Goal: Task Accomplishment & Management: Manage account settings

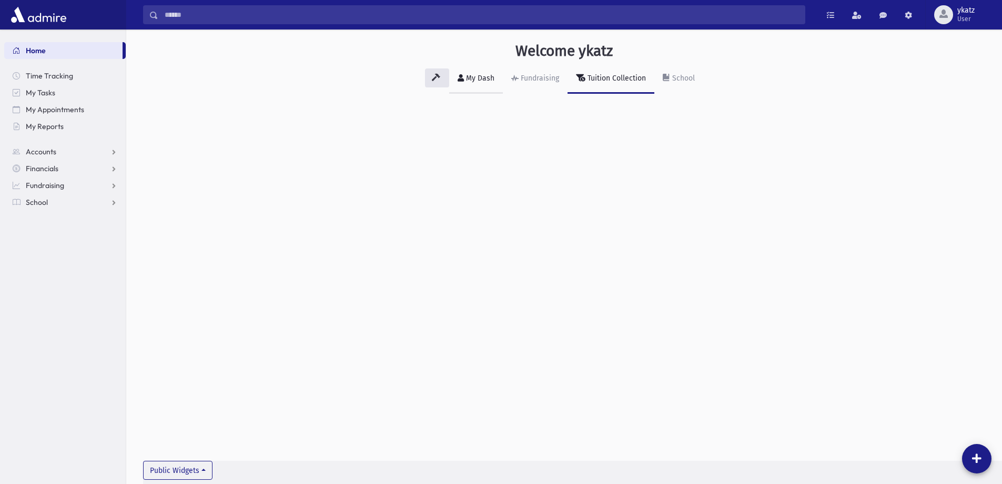
click at [483, 81] on div "My Dash" at bounding box center [479, 78] width 31 height 9
click at [46, 199] on span "School" at bounding box center [37, 201] width 22 height 9
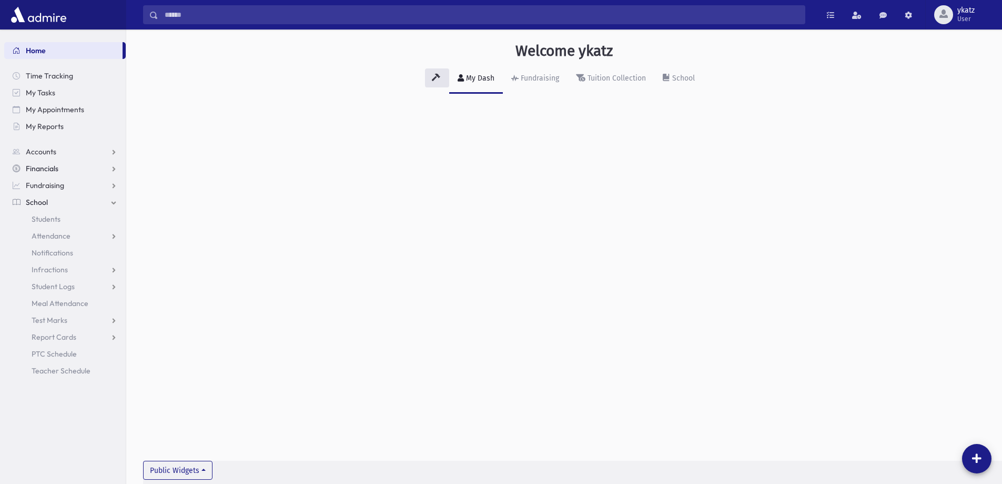
click at [63, 171] on link "Financials" at bounding box center [65, 168] width 122 height 17
click at [71, 234] on link "Fundraising" at bounding box center [65, 235] width 122 height 17
click at [72, 237] on span "Campaign Overview" at bounding box center [66, 235] width 68 height 9
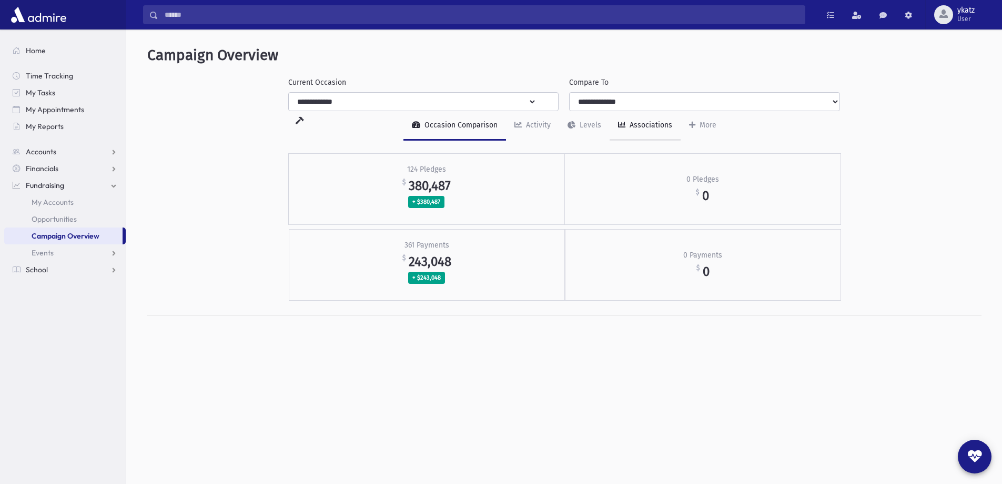
click at [666, 112] on link "Associations" at bounding box center [645, 125] width 71 height 29
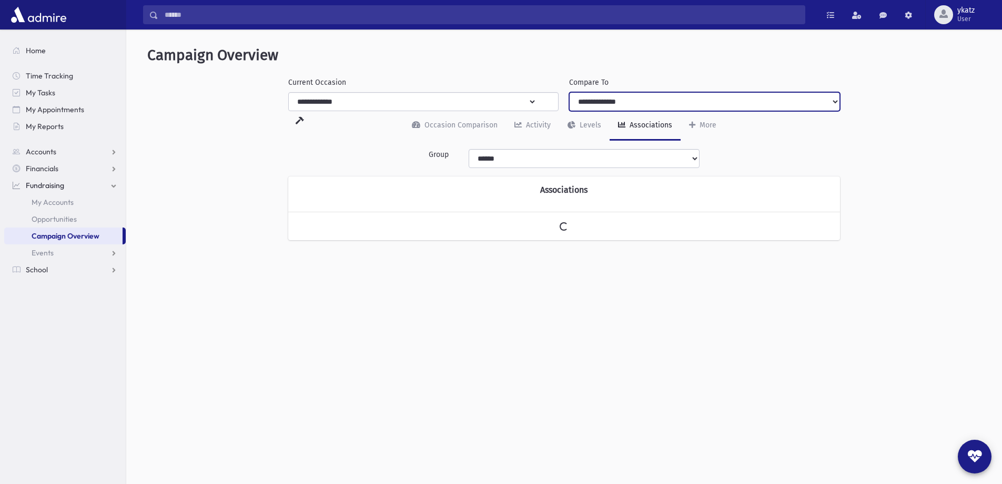
click at [661, 104] on select "**********" at bounding box center [704, 101] width 271 height 19
select select "***"
click at [569, 92] on select "**********" at bounding box center [704, 101] width 271 height 19
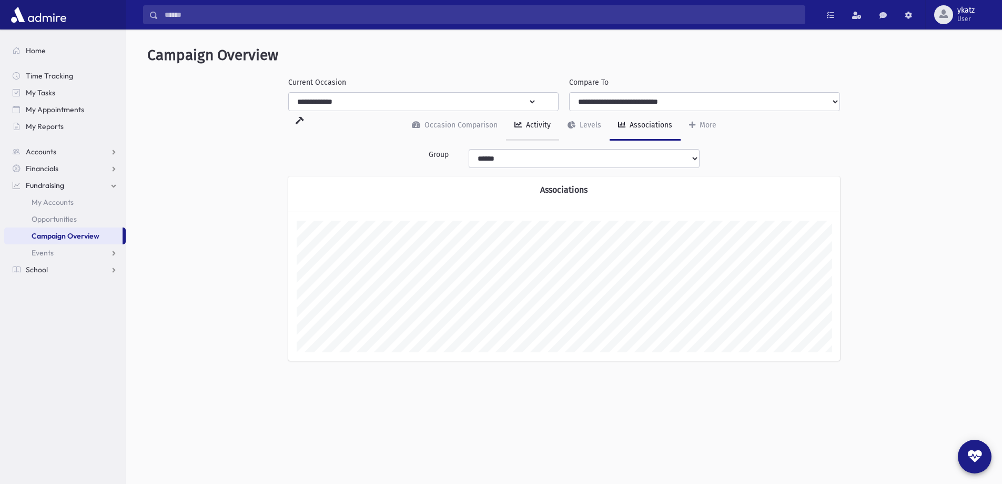
click at [524, 132] on link "Activity" at bounding box center [532, 125] width 53 height 29
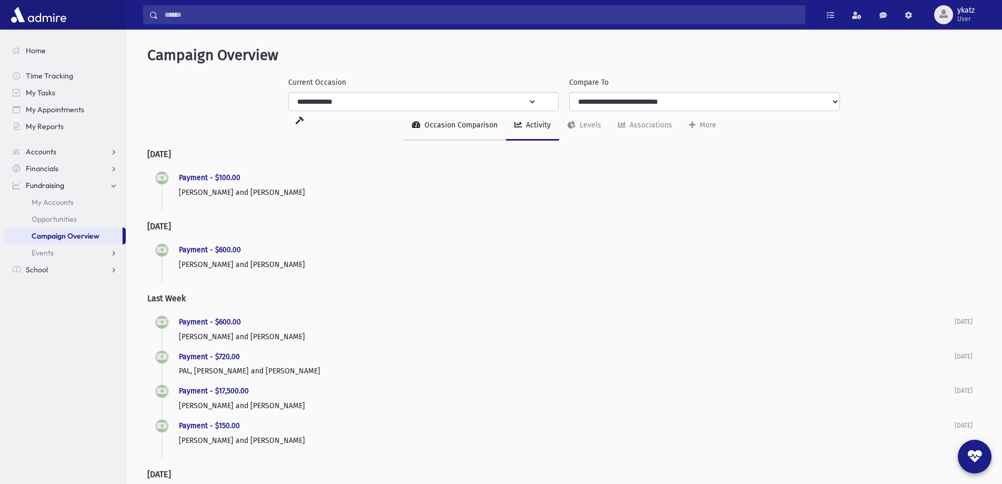
click at [473, 123] on div "Occasion Comparison" at bounding box center [460, 124] width 75 height 9
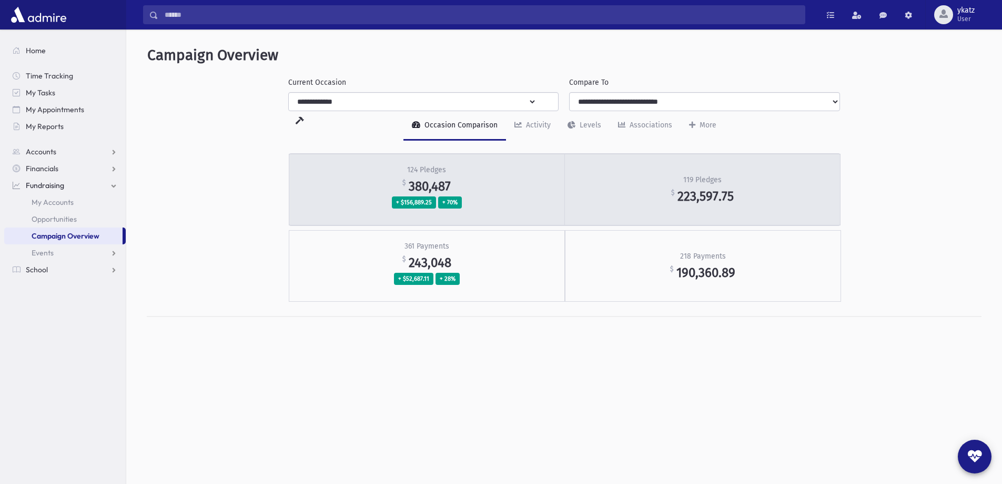
click at [507, 169] on div "124 Pledges $ 380,487 + $156,889.25 + 70%" at bounding box center [427, 190] width 276 height 72
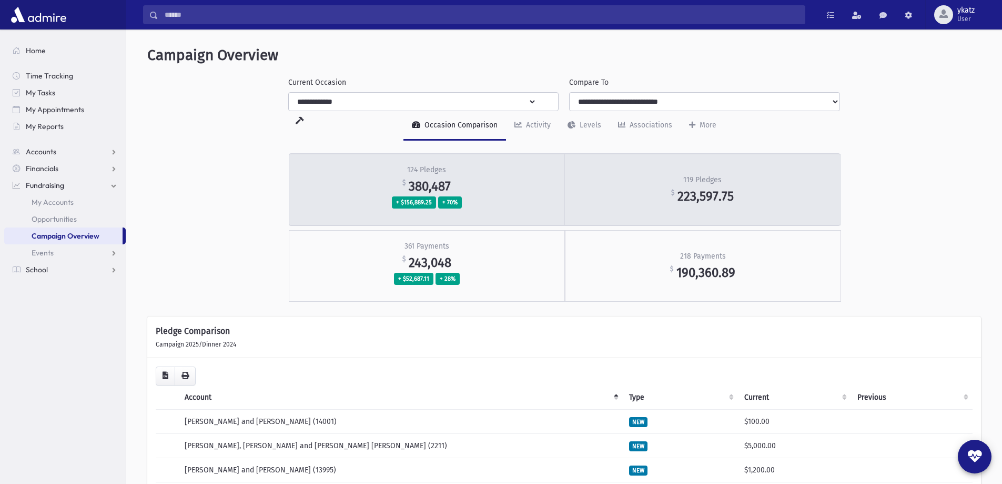
click at [676, 180] on div "119 Pledges $ 223,597.75" at bounding box center [703, 190] width 276 height 72
click at [524, 197] on div "124 Pledges $ 380,487 + $156,889.25 + 70%" at bounding box center [427, 190] width 276 height 72
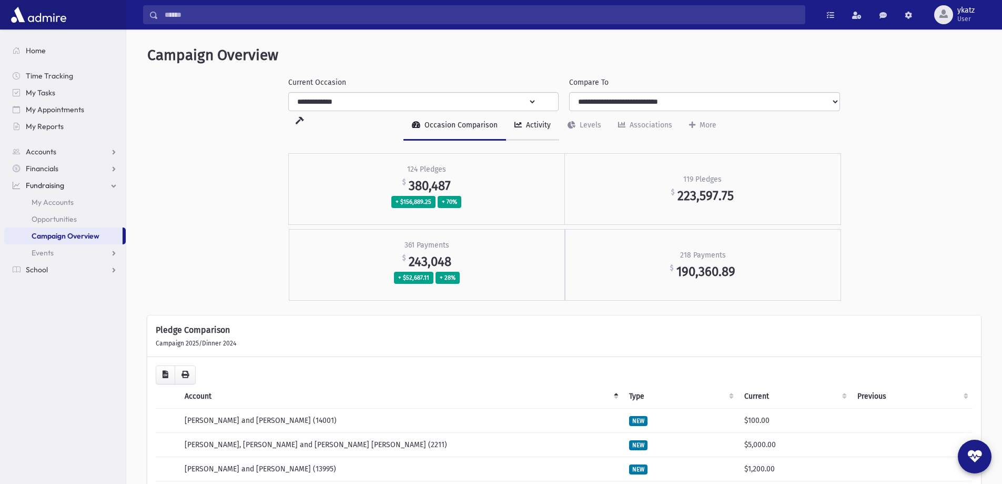
click at [540, 120] on div "Activity" at bounding box center [537, 124] width 27 height 9
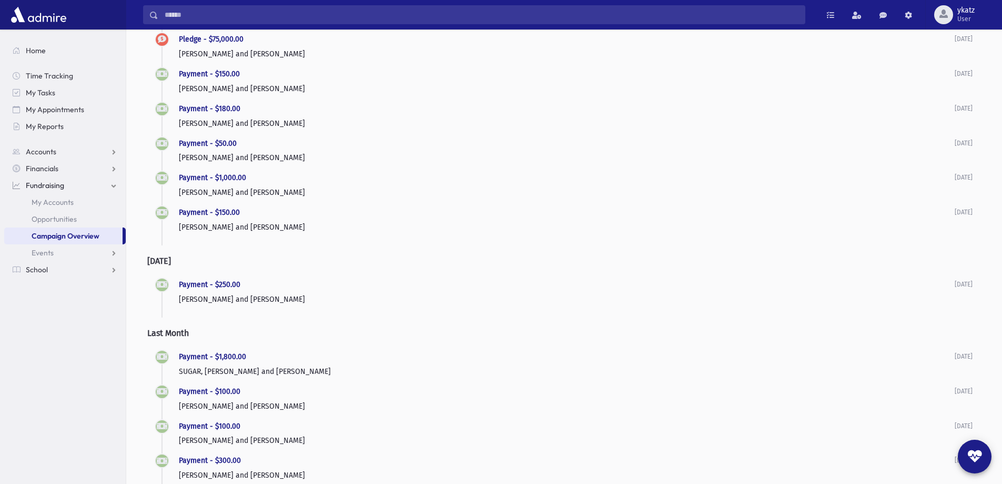
scroll to position [421, 0]
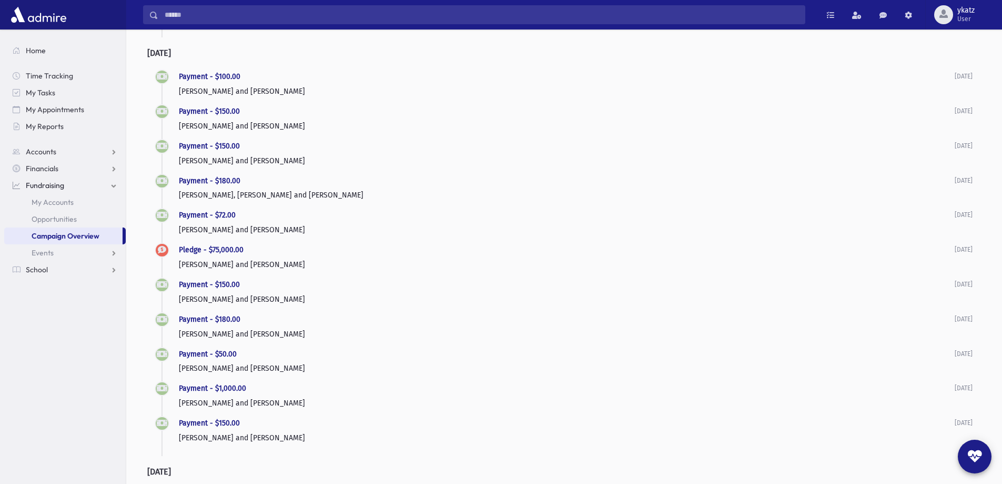
click at [163, 252] on icon at bounding box center [162, 249] width 8 height 6
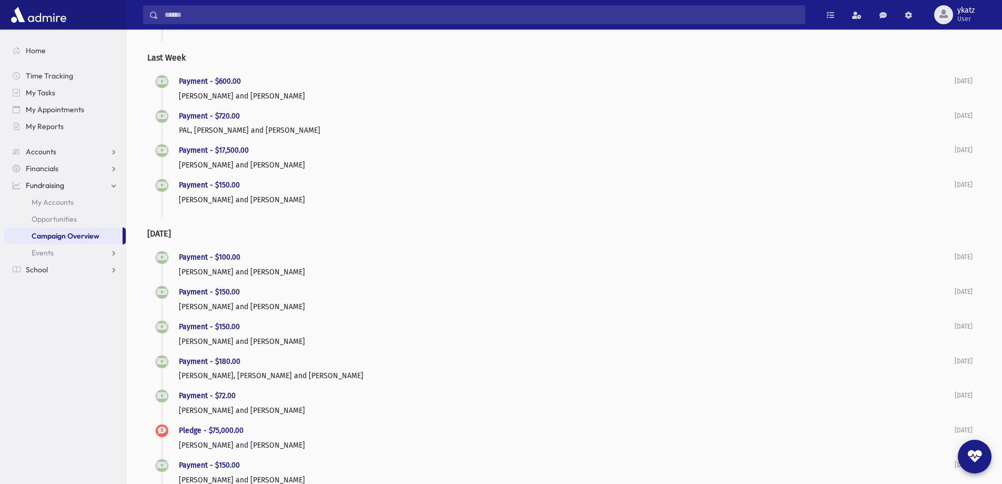
scroll to position [0, 0]
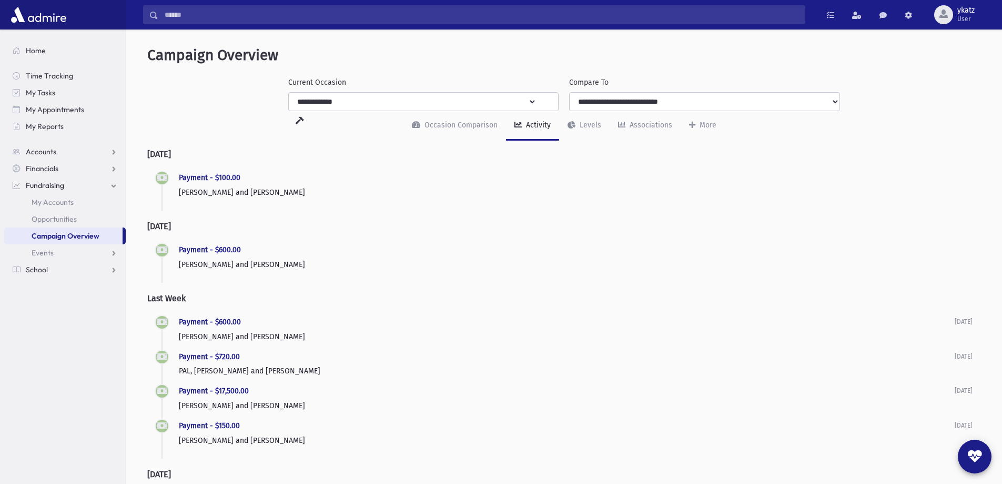
click at [540, 122] on div "Activity" at bounding box center [537, 124] width 27 height 9
click at [702, 125] on div "More" at bounding box center [707, 124] width 19 height 9
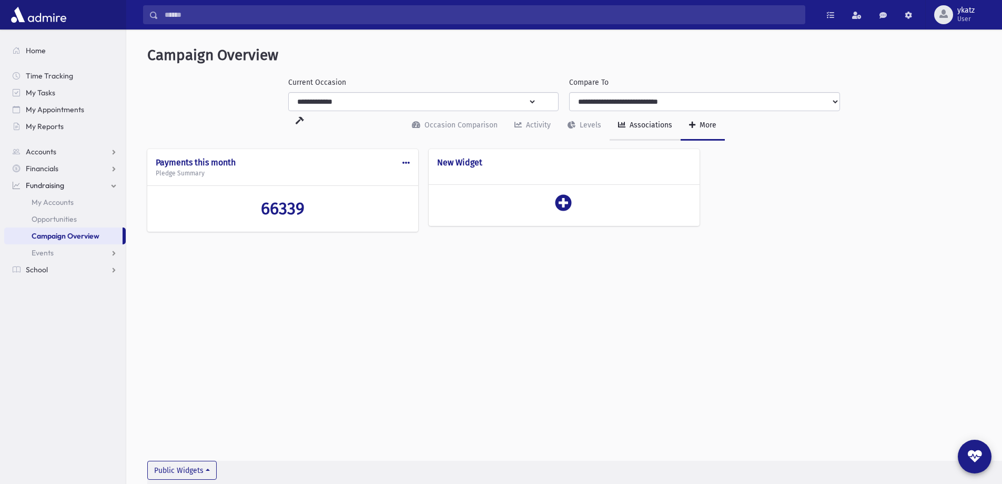
click at [628, 126] on div "Associations" at bounding box center [650, 124] width 45 height 9
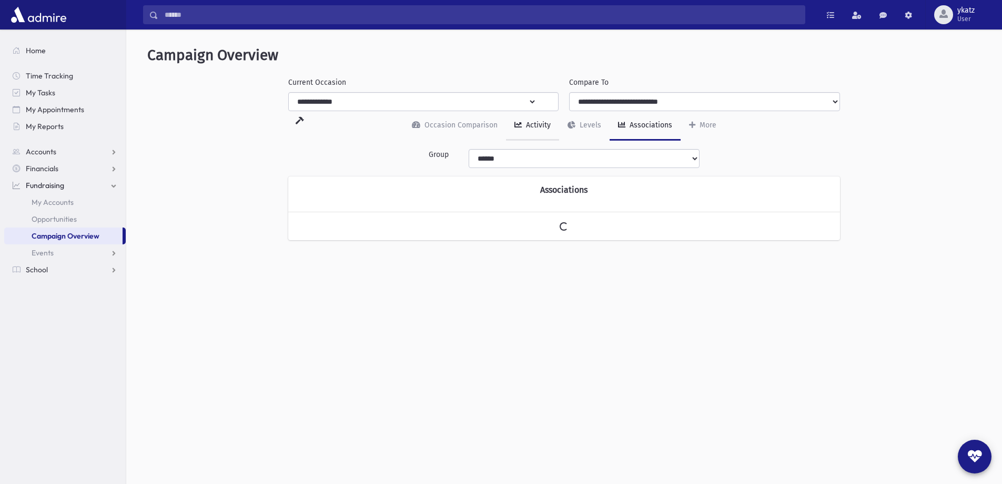
click at [526, 125] on div "Activity" at bounding box center [537, 124] width 27 height 9
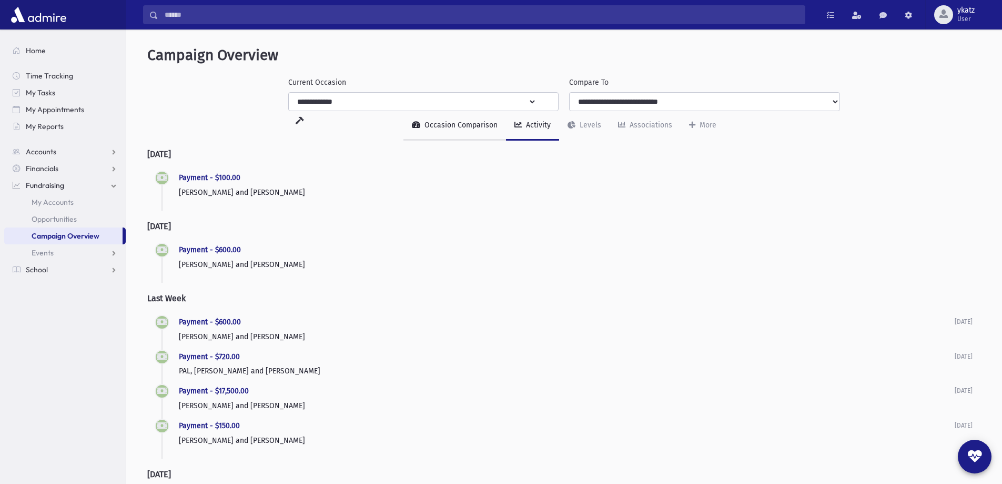
click at [479, 135] on link "Occasion Comparison" at bounding box center [455, 125] width 103 height 29
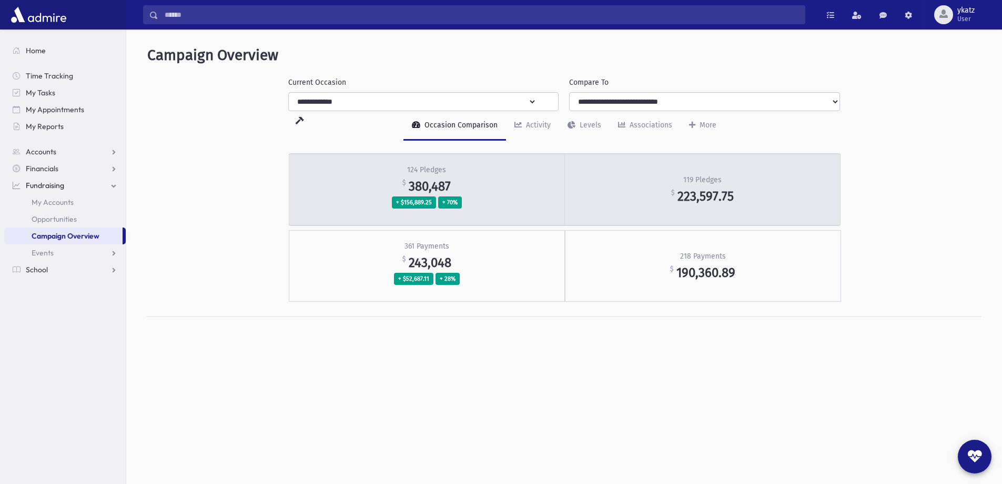
click at [481, 172] on div "124 Pledges $ 380,487 + $156,889.25 + 70%" at bounding box center [427, 190] width 276 height 72
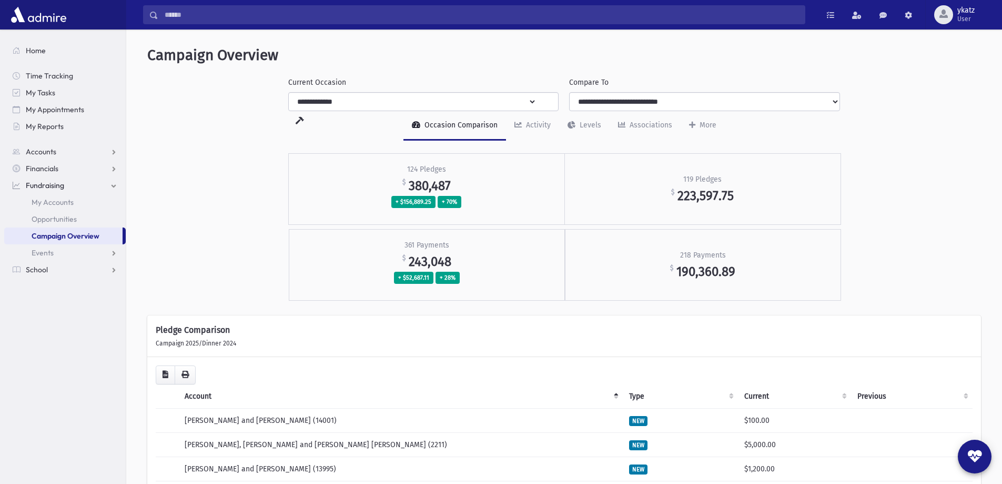
click at [640, 401] on th "Type" at bounding box center [680, 396] width 115 height 24
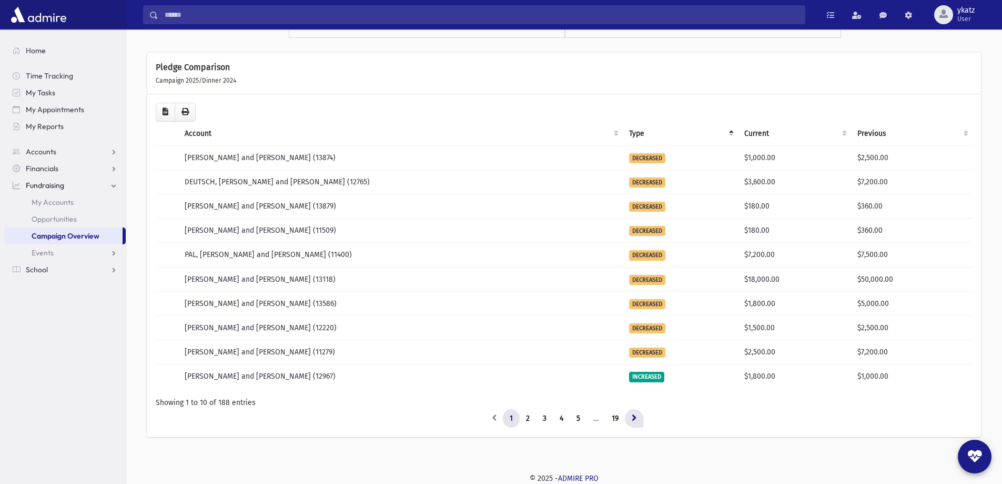
click at [628, 418] on link at bounding box center [634, 418] width 18 height 19
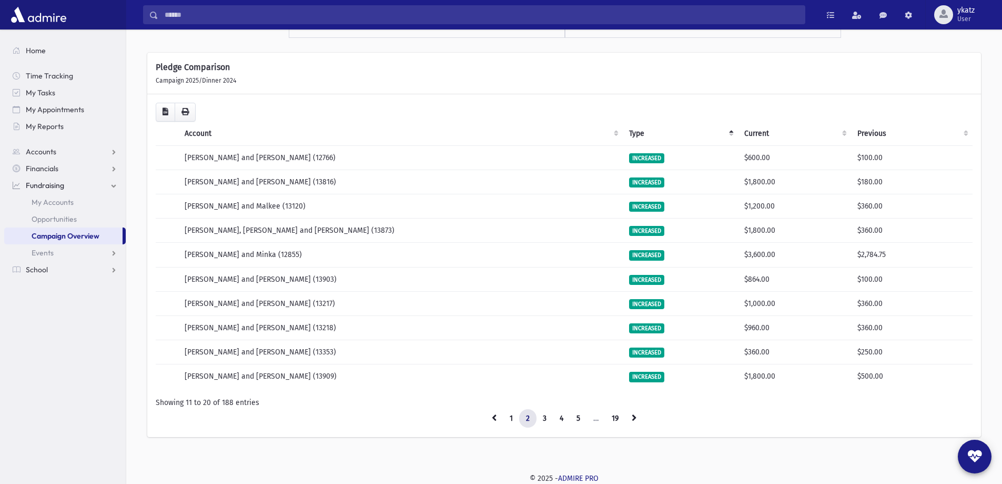
click at [628, 418] on link at bounding box center [634, 418] width 18 height 19
click at [636, 416] on icon at bounding box center [634, 417] width 5 height 7
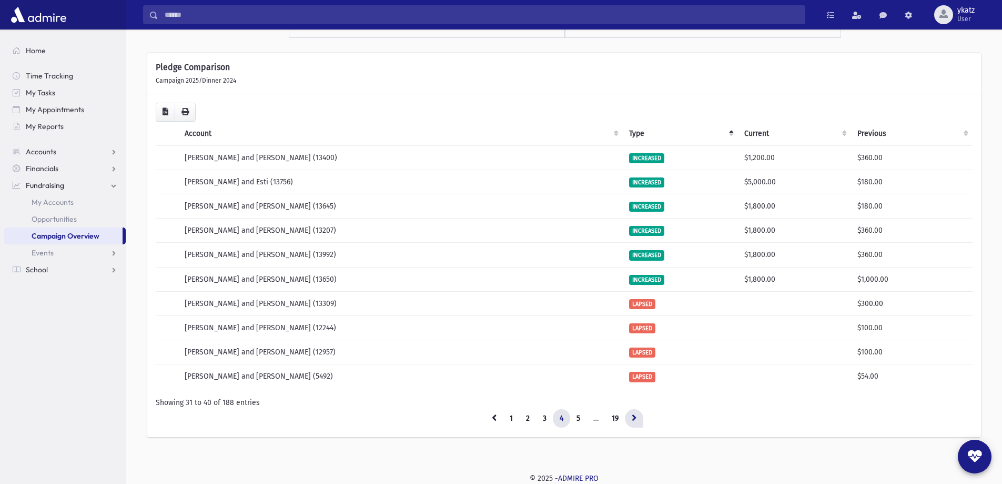
click at [640, 416] on link at bounding box center [634, 418] width 18 height 19
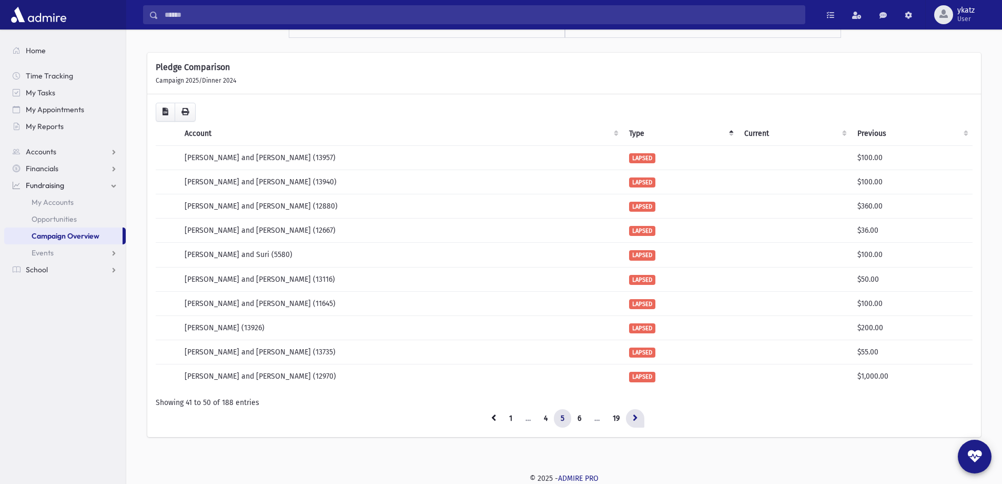
click at [635, 421] on icon at bounding box center [635, 417] width 5 height 7
click at [636, 418] on icon at bounding box center [634, 417] width 5 height 7
click at [636, 418] on icon at bounding box center [635, 417] width 5 height 7
click at [635, 417] on icon at bounding box center [635, 417] width 5 height 7
click at [634, 420] on link at bounding box center [637, 418] width 18 height 19
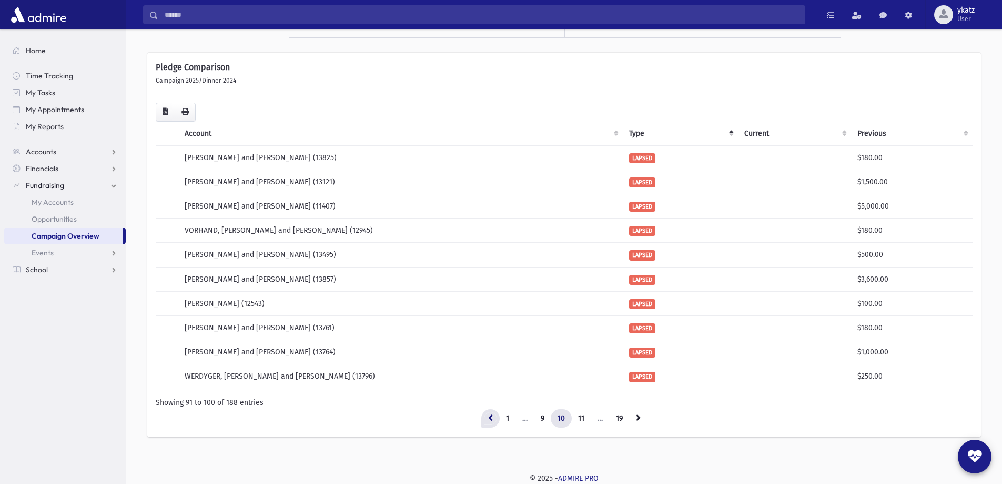
click at [488, 420] on icon at bounding box center [490, 417] width 5 height 7
click at [492, 417] on icon at bounding box center [491, 417] width 5 height 7
click at [492, 417] on icon at bounding box center [493, 417] width 5 height 7
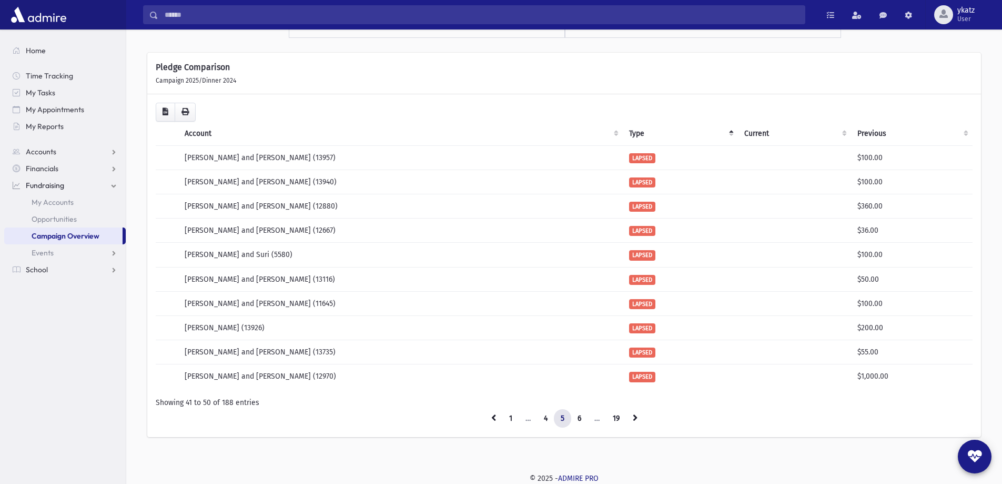
click at [492, 417] on icon at bounding box center [493, 417] width 5 height 7
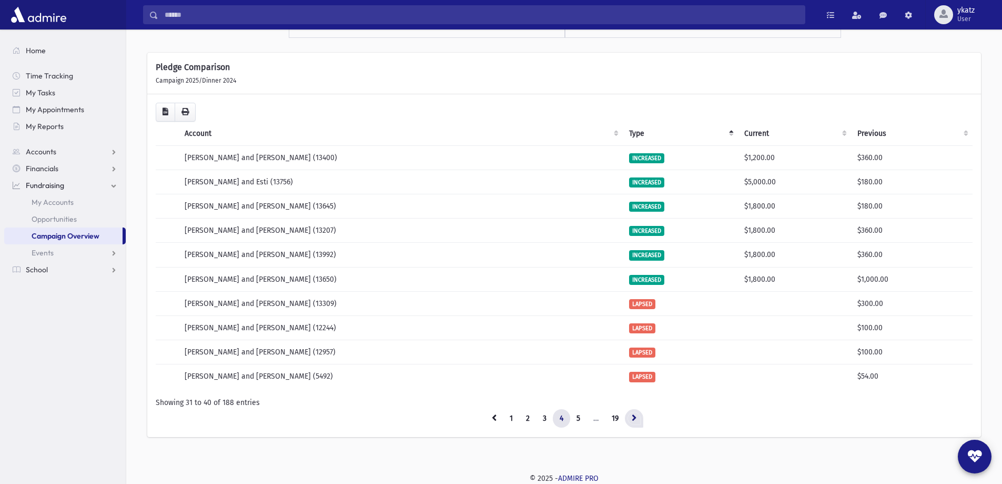
click at [632, 420] on icon at bounding box center [634, 417] width 5 height 7
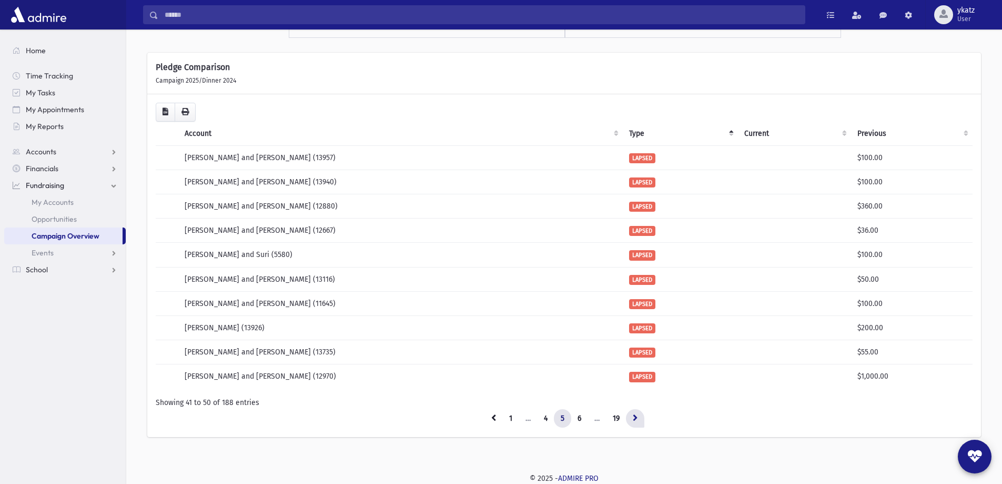
click at [636, 421] on icon at bounding box center [635, 417] width 5 height 7
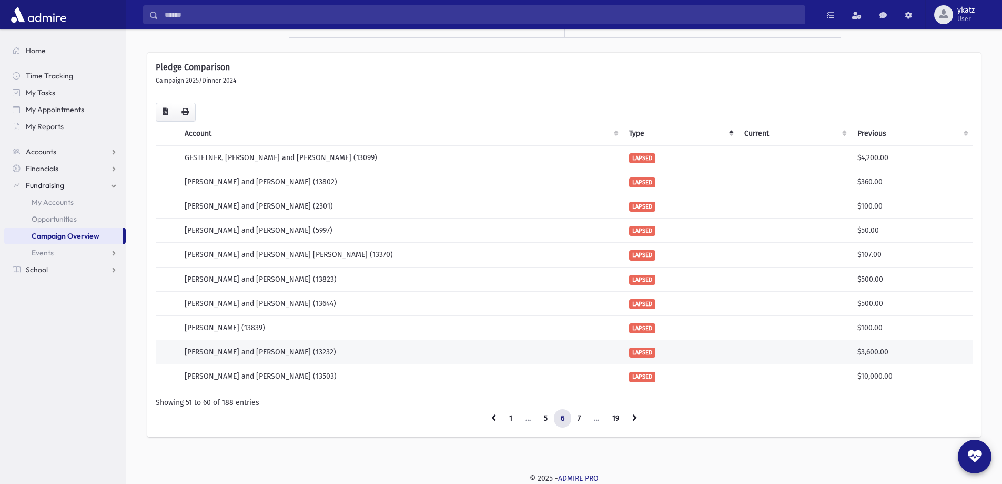
click at [648, 354] on span "LAPSED" at bounding box center [642, 352] width 26 height 10
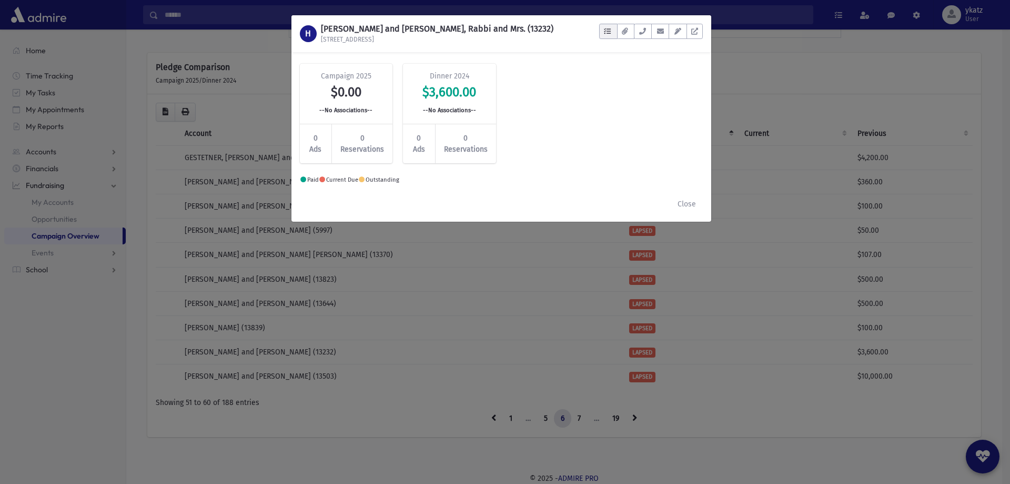
click at [606, 29] on icon "button" at bounding box center [607, 31] width 7 height 7
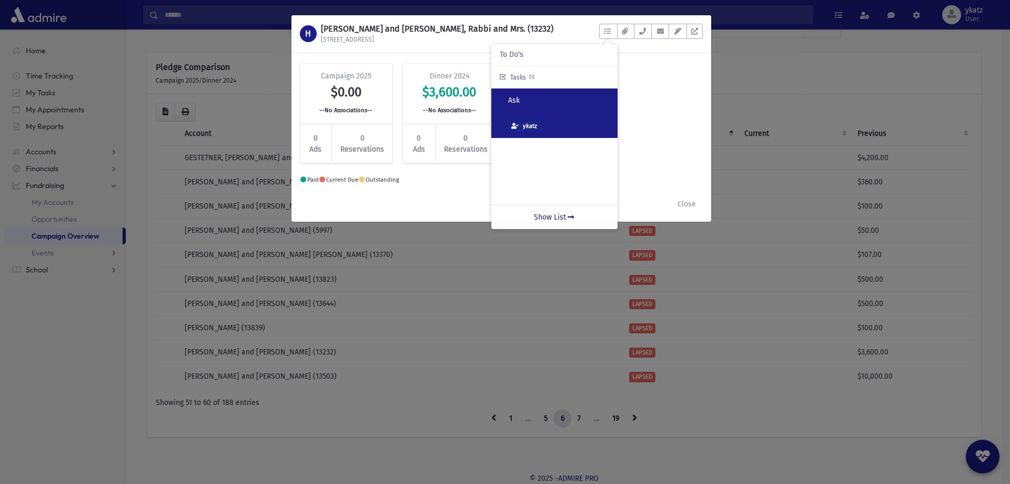
click at [515, 99] on p "Ask" at bounding box center [558, 100] width 101 height 11
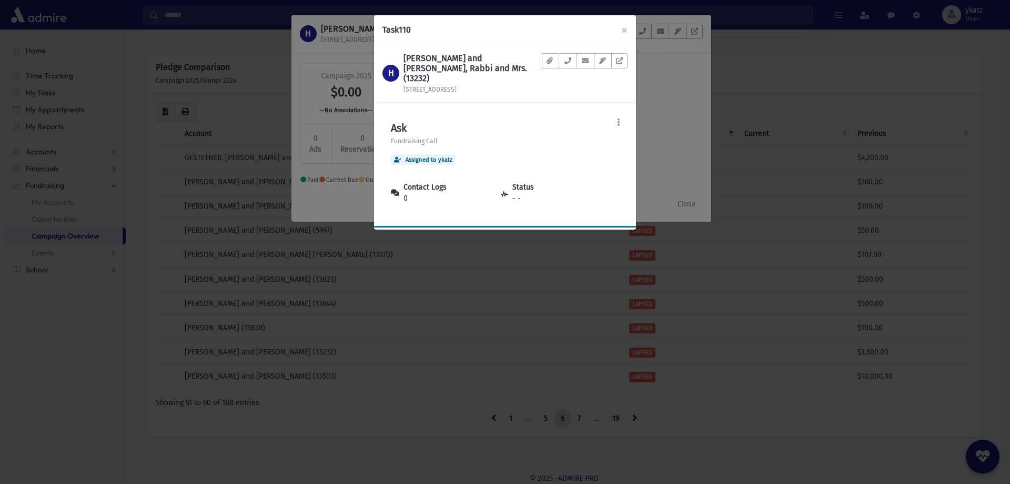
click at [672, 136] on div "Task 110 × H HESZKEL, Chaim and Hinda, Rabbi and Mrs. (13232) 32 Turin Avenue D…" at bounding box center [505, 242] width 1010 height 484
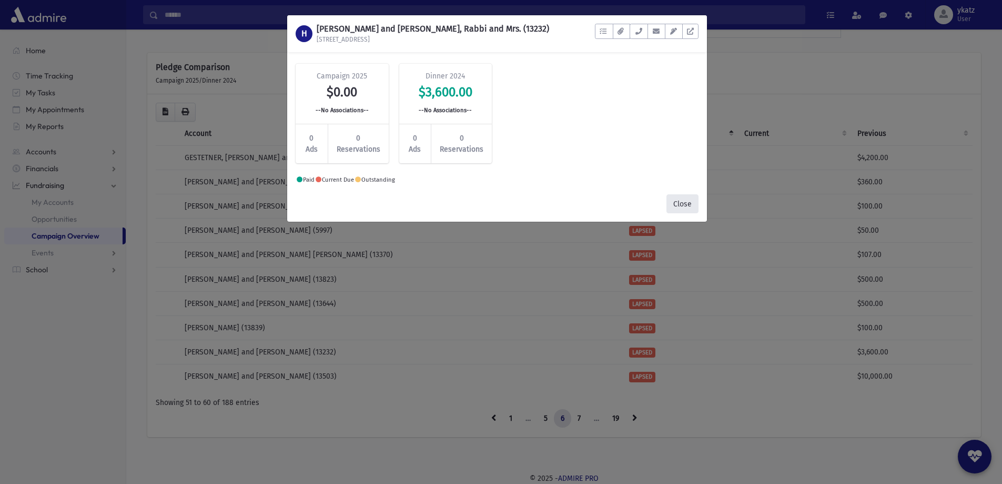
click at [689, 207] on button "Close" at bounding box center [683, 203] width 32 height 19
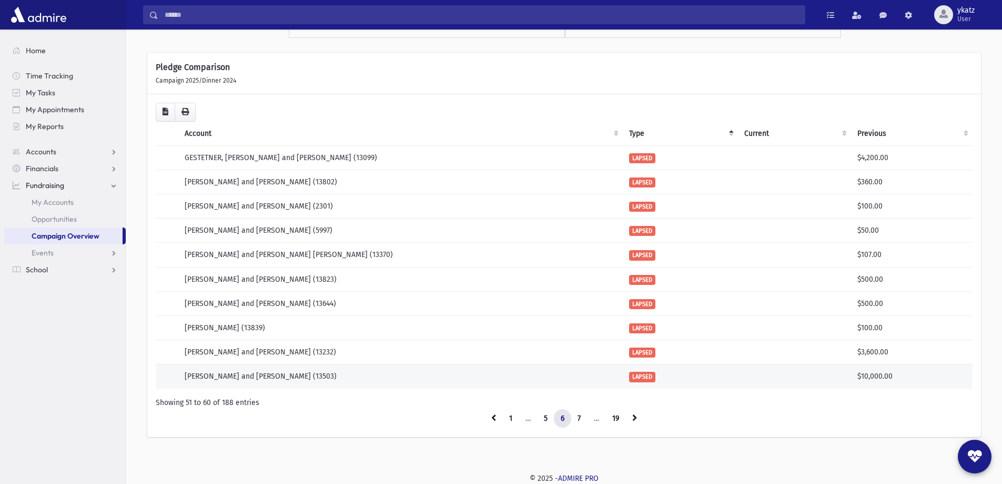
click at [861, 377] on td "$10,000.00" at bounding box center [912, 376] width 122 height 24
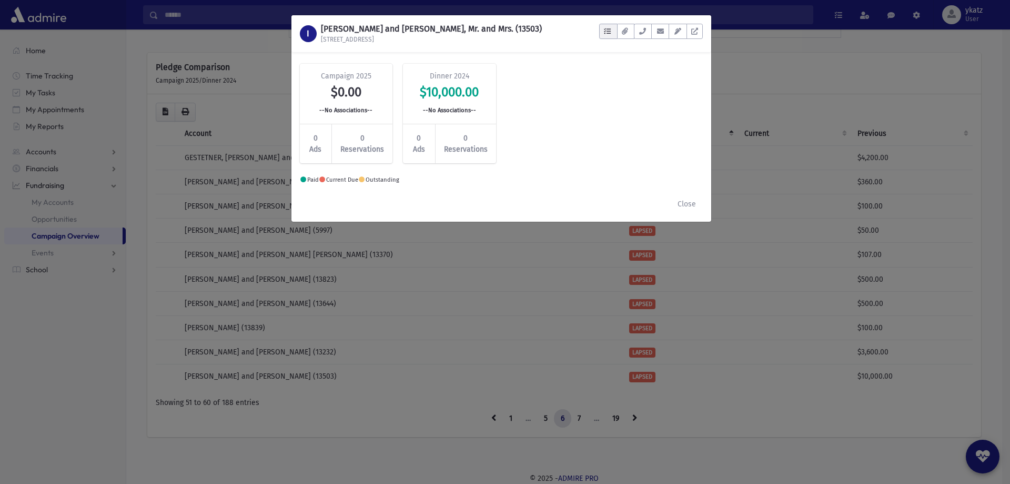
click at [609, 35] on button "button" at bounding box center [608, 31] width 18 height 15
click at [566, 218] on icon at bounding box center [570, 216] width 9 height 7
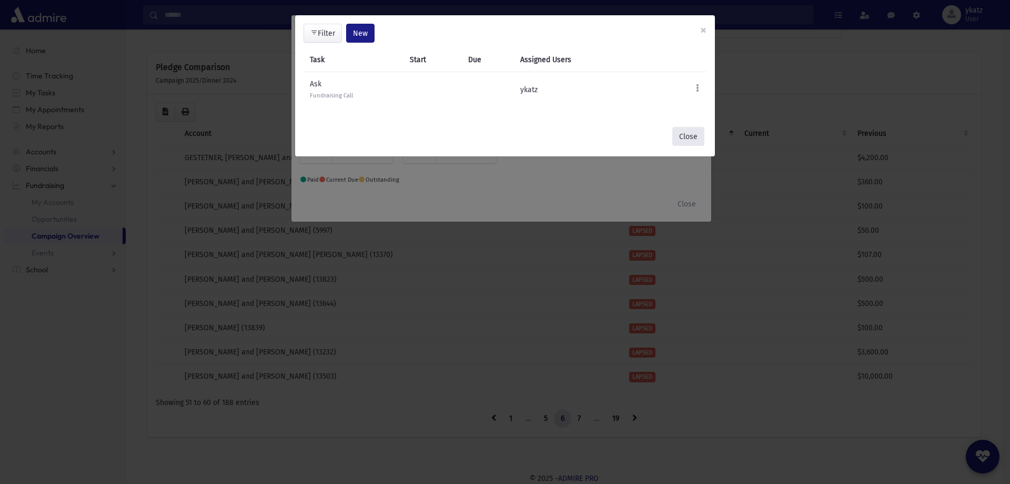
click at [691, 138] on button "Close" at bounding box center [688, 136] width 32 height 19
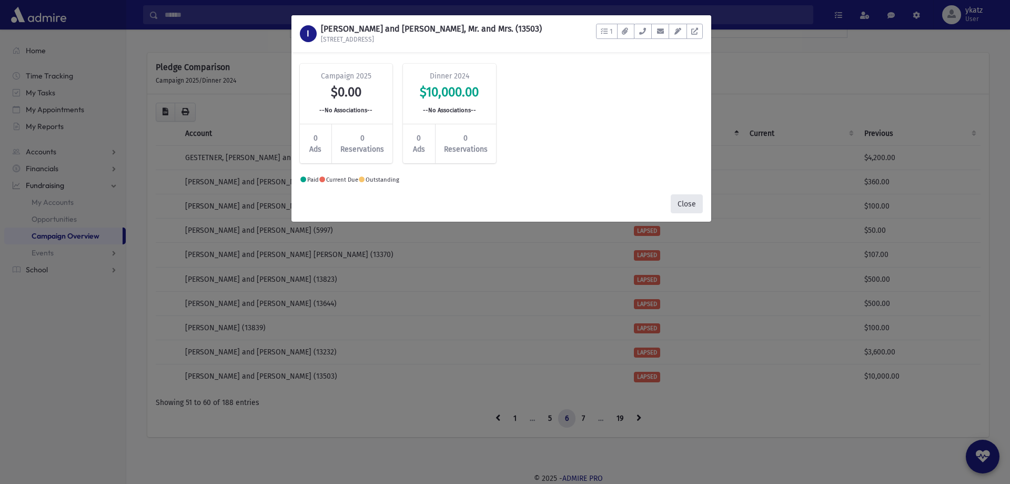
click at [681, 205] on button "Close" at bounding box center [687, 203] width 32 height 19
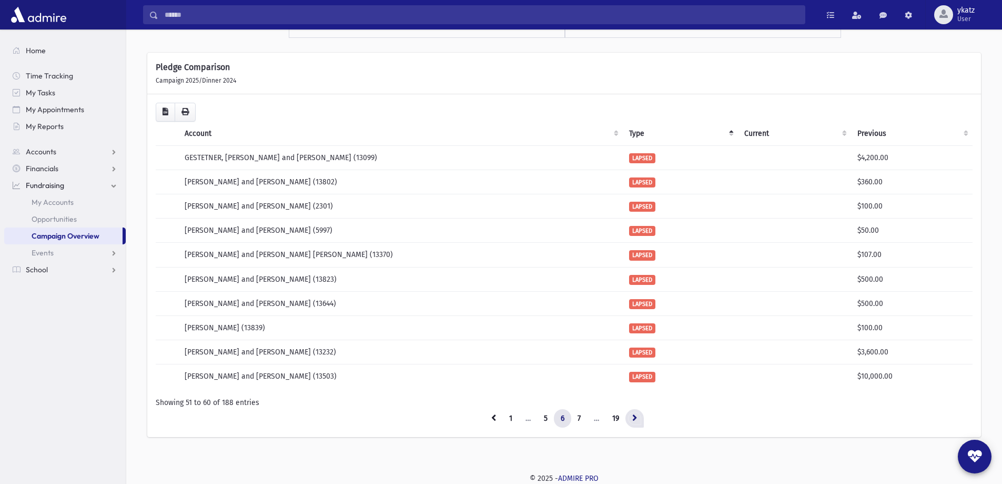
click at [636, 421] on icon at bounding box center [634, 417] width 5 height 7
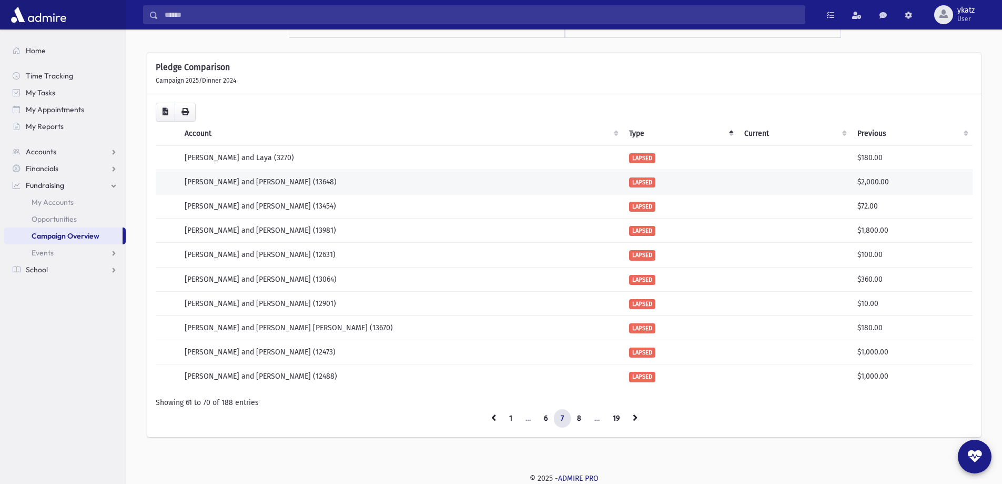
click at [645, 183] on span "LAPSED" at bounding box center [642, 182] width 26 height 10
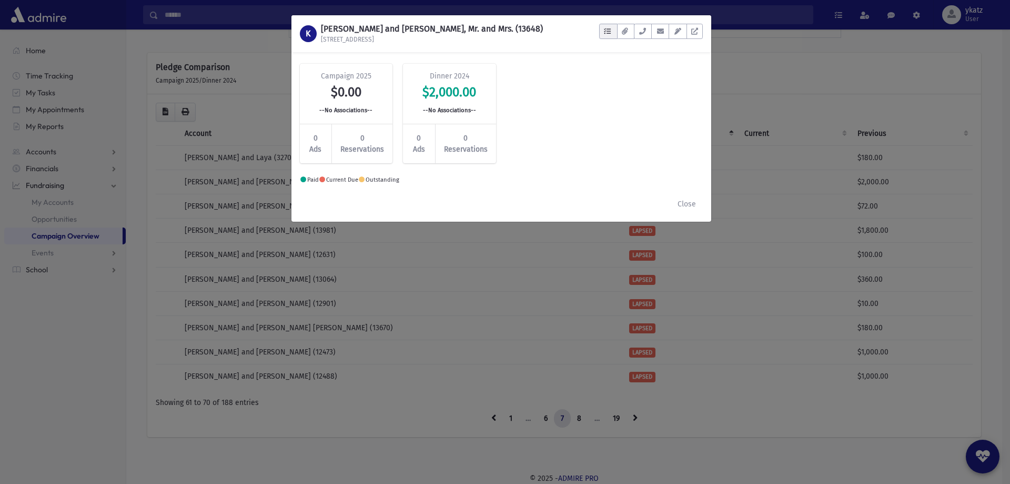
click at [608, 35] on button "button" at bounding box center [608, 31] width 18 height 15
click at [692, 207] on button "Close" at bounding box center [687, 203] width 32 height 19
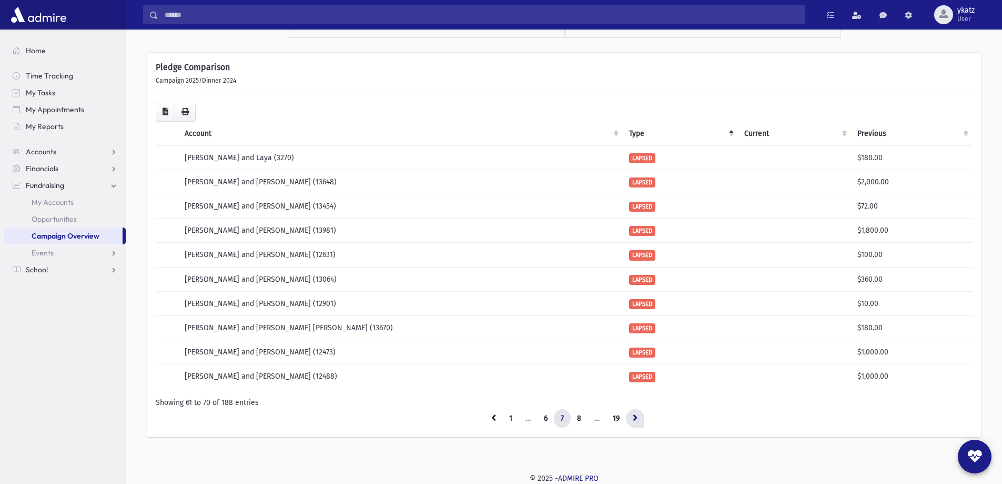
click at [641, 417] on link at bounding box center [635, 418] width 18 height 19
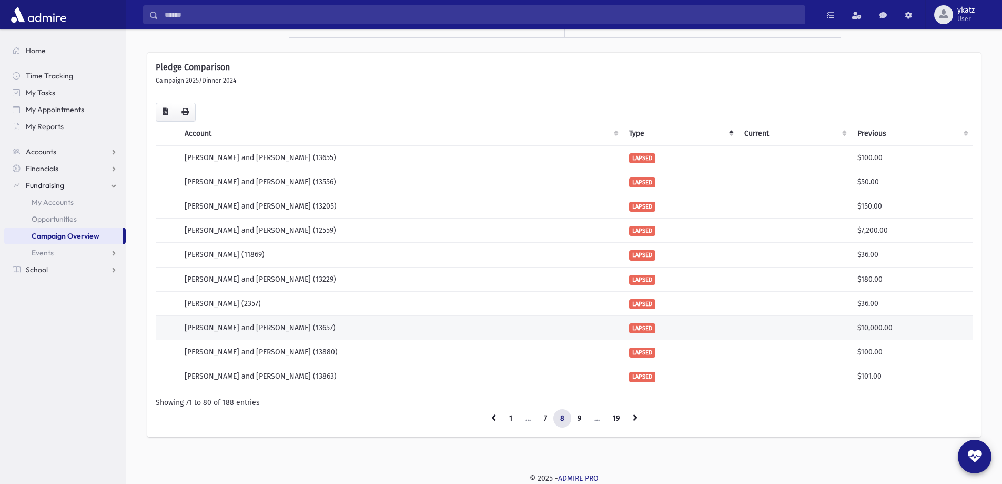
click at [652, 331] on span "LAPSED" at bounding box center [642, 328] width 26 height 10
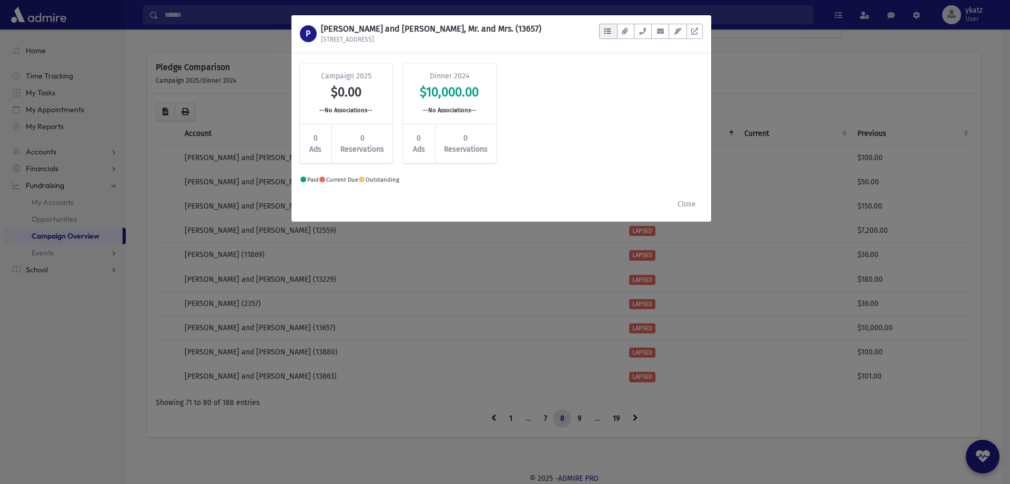
click at [604, 25] on button "button" at bounding box center [608, 31] width 18 height 15
click at [641, 111] on div "Campaign 2025 $0.00 --No Associations-- 0 Ads 0 Reservations Dinner 2024 $10,00…" at bounding box center [502, 119] width 414 height 110
click at [692, 207] on button "Close" at bounding box center [687, 203] width 32 height 19
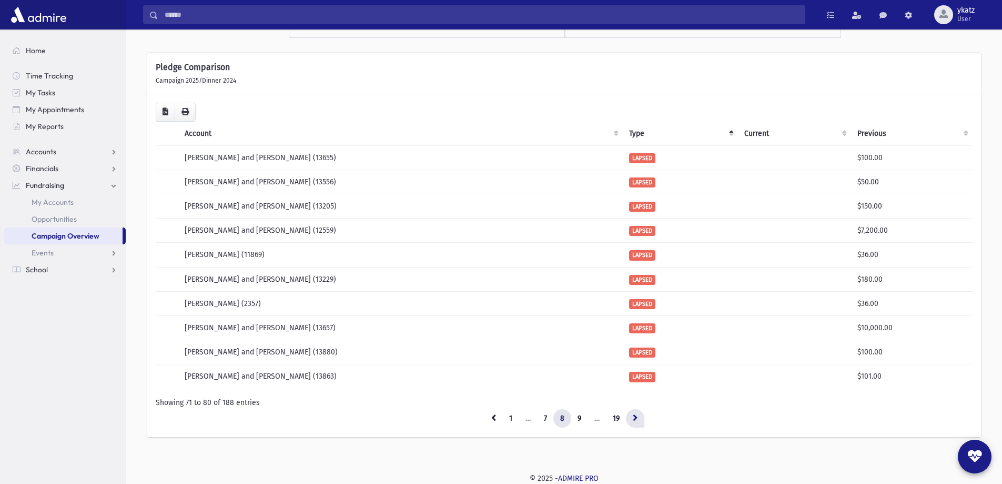
click at [629, 419] on link at bounding box center [635, 418] width 18 height 19
click at [639, 420] on icon at bounding box center [637, 417] width 5 height 7
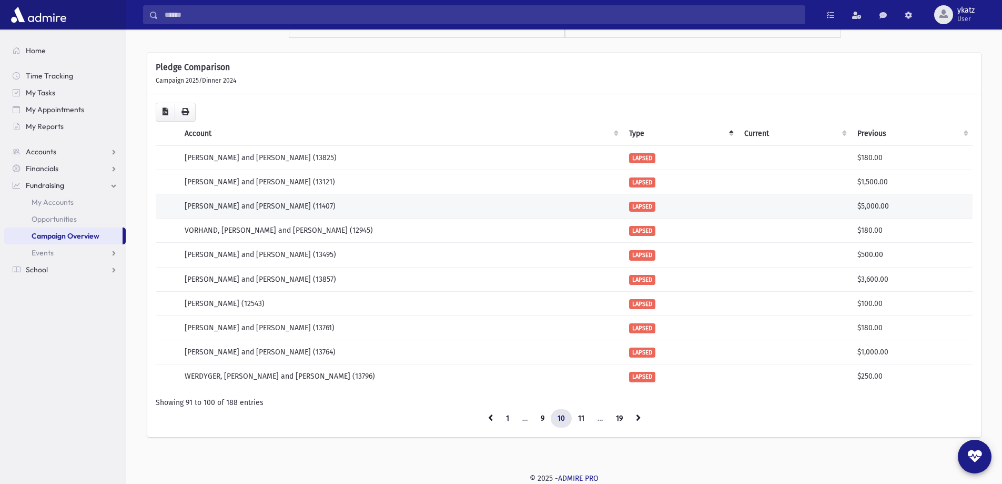
click at [639, 201] on td "LAPSED" at bounding box center [680, 206] width 115 height 24
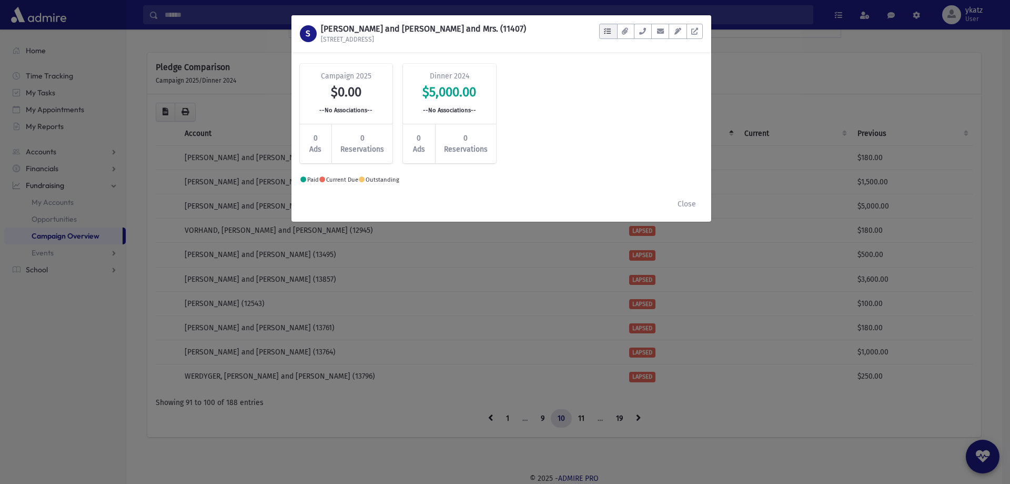
click at [612, 36] on button "button" at bounding box center [608, 31] width 18 height 15
click at [544, 76] on div "No open tasks" at bounding box center [555, 76] width 118 height 11
click at [608, 23] on header "S STERN, Aharon and Estee, Rabbi and Mrs. (11407) 27 Tuscany Terrace To Do's No…" at bounding box center [502, 33] width 420 height 37
click at [602, 30] on button "button" at bounding box center [608, 31] width 18 height 15
click at [565, 103] on link "Show List" at bounding box center [554, 98] width 126 height 24
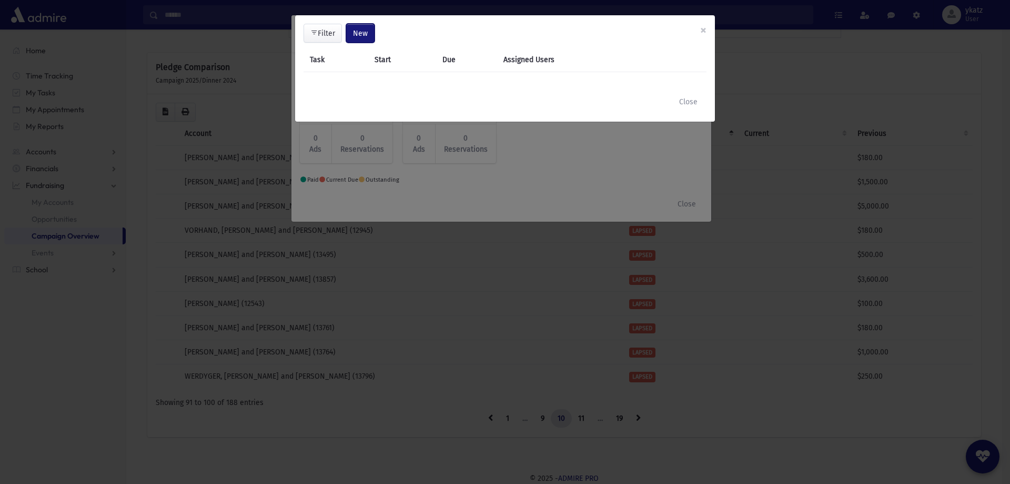
click at [370, 37] on button "New" at bounding box center [360, 33] width 28 height 19
click at [325, 66] on link "Task" at bounding box center [334, 61] width 84 height 19
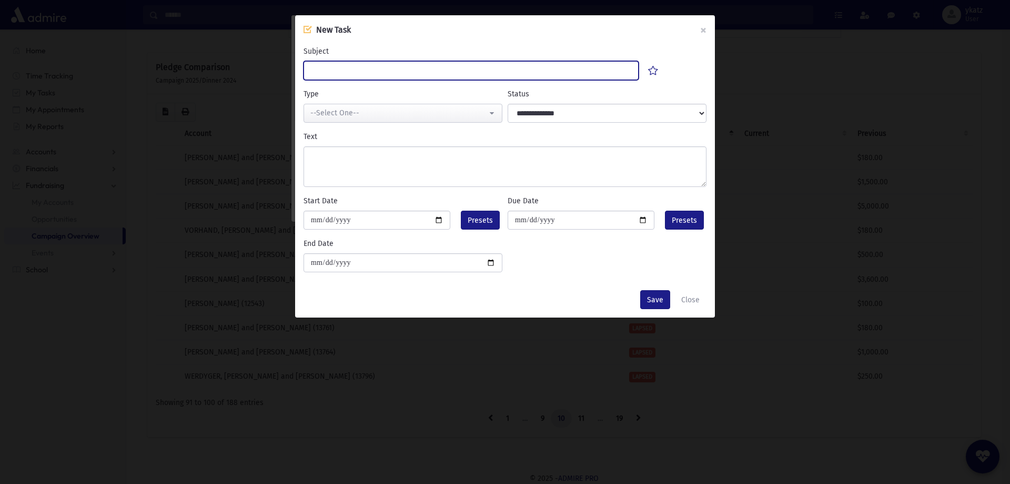
click at [404, 62] on input "Subject" at bounding box center [471, 70] width 335 height 19
type input "***"
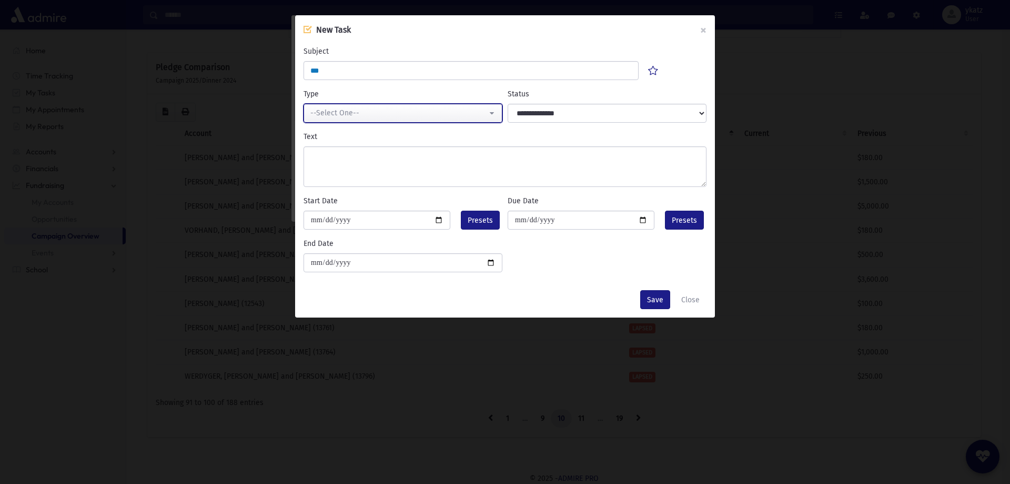
click at [478, 112] on div "--Select One--" at bounding box center [398, 112] width 177 height 11
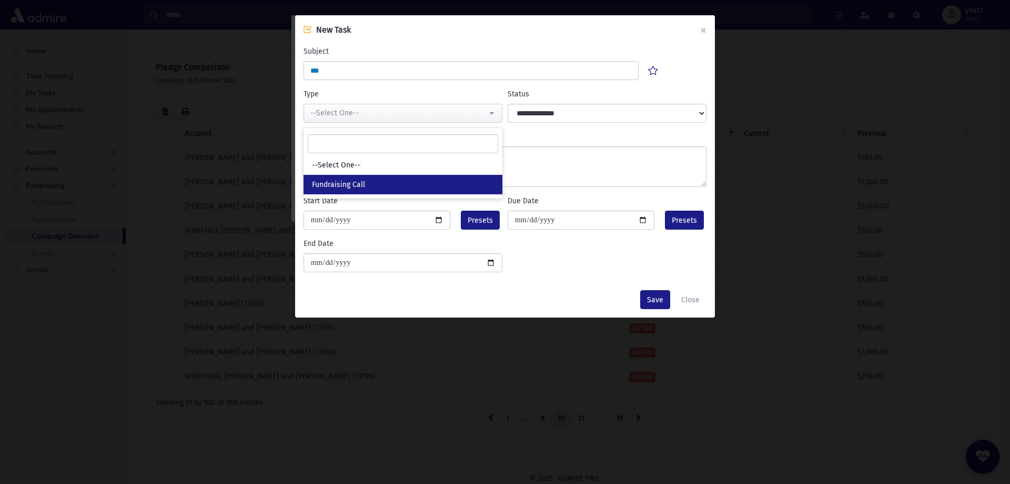
click at [394, 186] on link "Fundraising Call" at bounding box center [403, 184] width 199 height 19
select select "*"
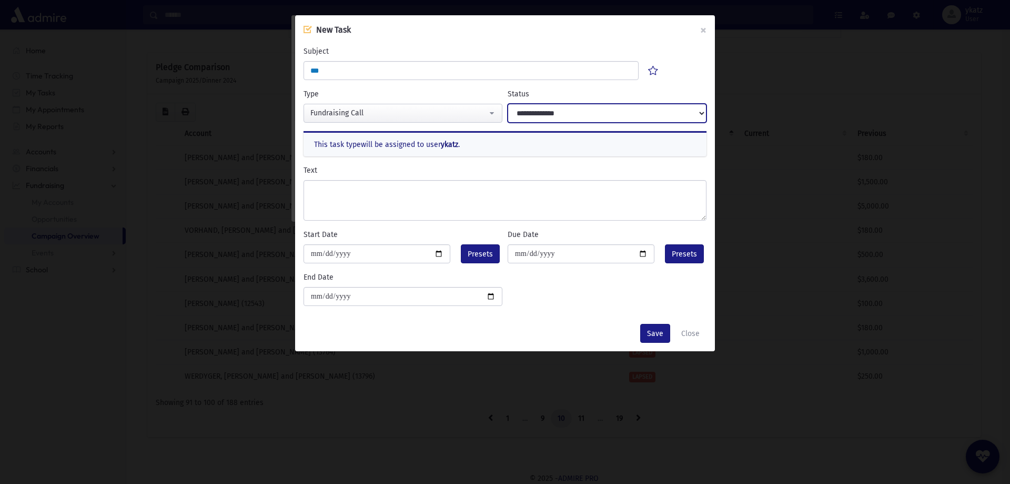
click at [544, 115] on select "**********" at bounding box center [607, 113] width 199 height 19
click at [544, 114] on select "**********" at bounding box center [607, 113] width 199 height 19
click at [650, 337] on button "Save" at bounding box center [655, 333] width 30 height 19
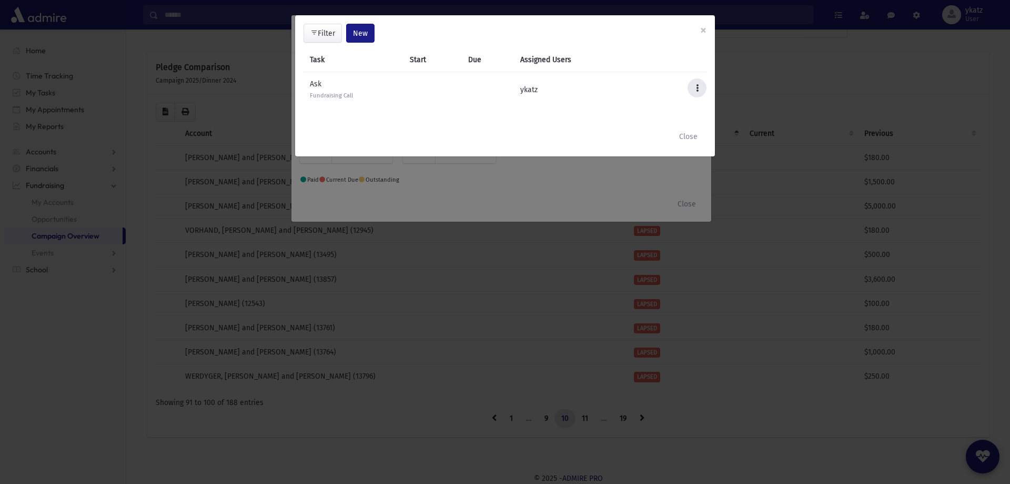
click at [695, 89] on button at bounding box center [697, 87] width 19 height 19
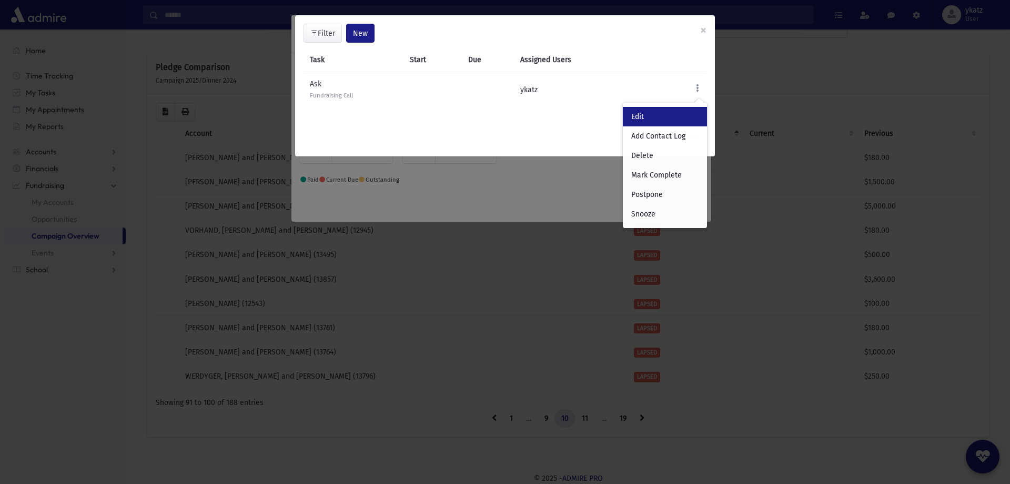
click at [655, 114] on link "Edit" at bounding box center [665, 116] width 84 height 19
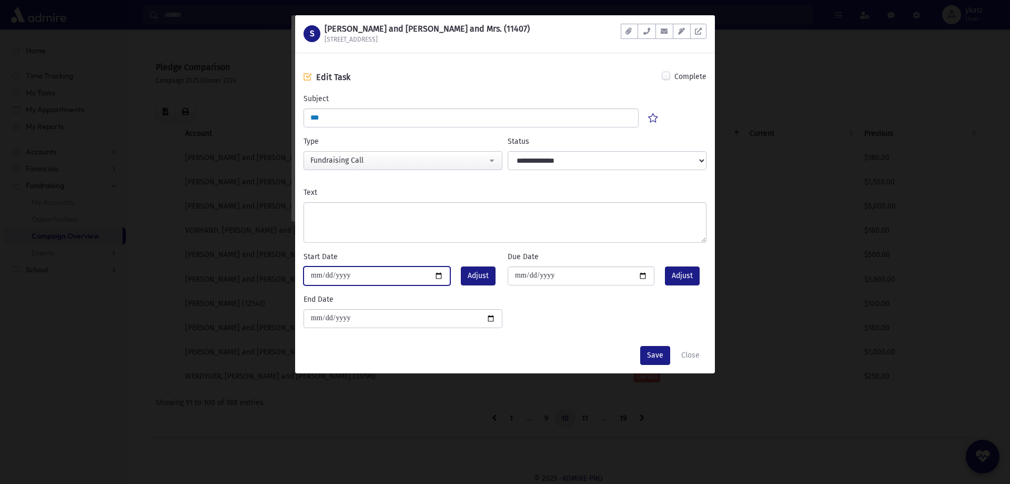
click at [439, 277] on input "date" at bounding box center [377, 275] width 147 height 19
type input "**********"
click at [653, 358] on button "Save" at bounding box center [655, 355] width 30 height 19
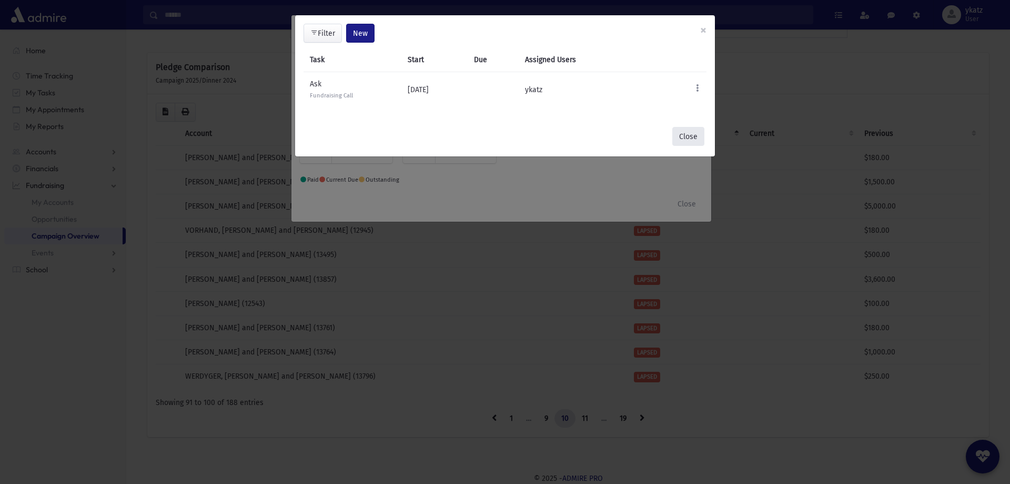
click at [688, 137] on button "Close" at bounding box center [688, 136] width 32 height 19
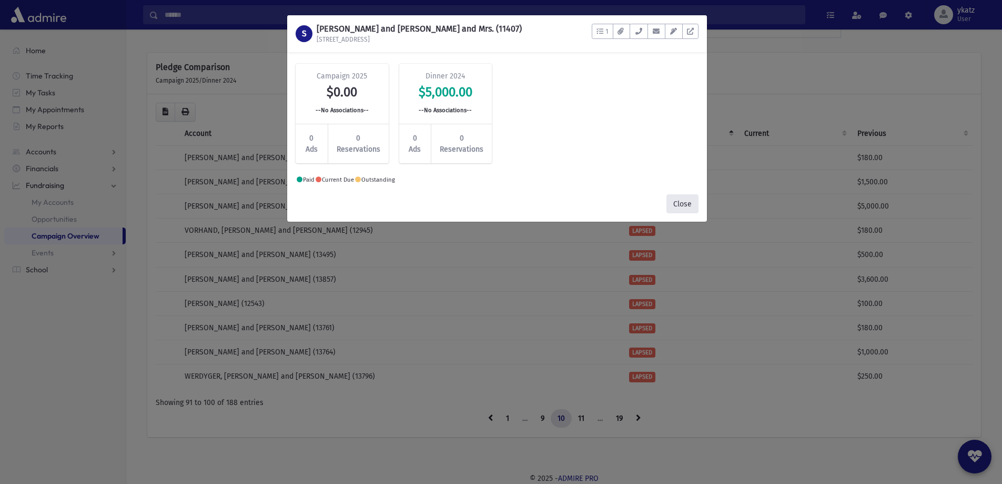
click at [689, 201] on button "Close" at bounding box center [683, 203] width 32 height 19
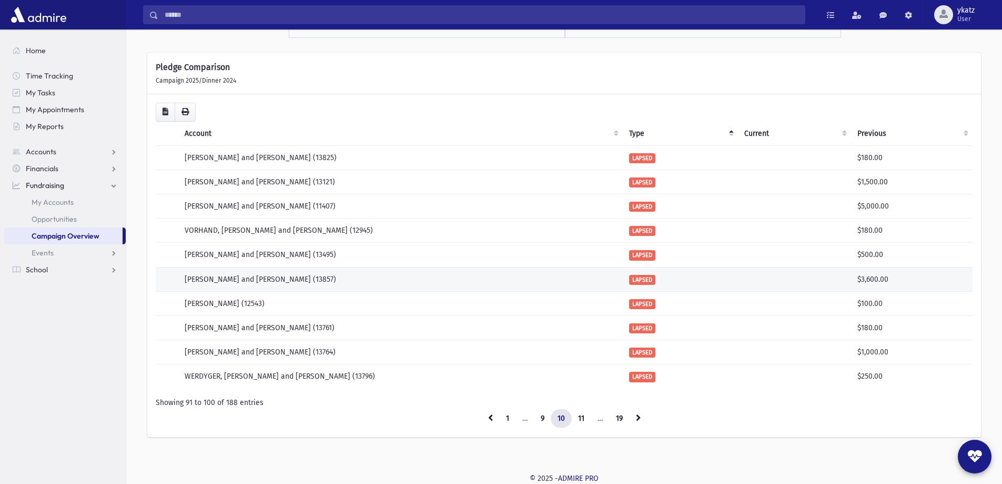
click at [659, 279] on td "LAPSED" at bounding box center [680, 279] width 115 height 24
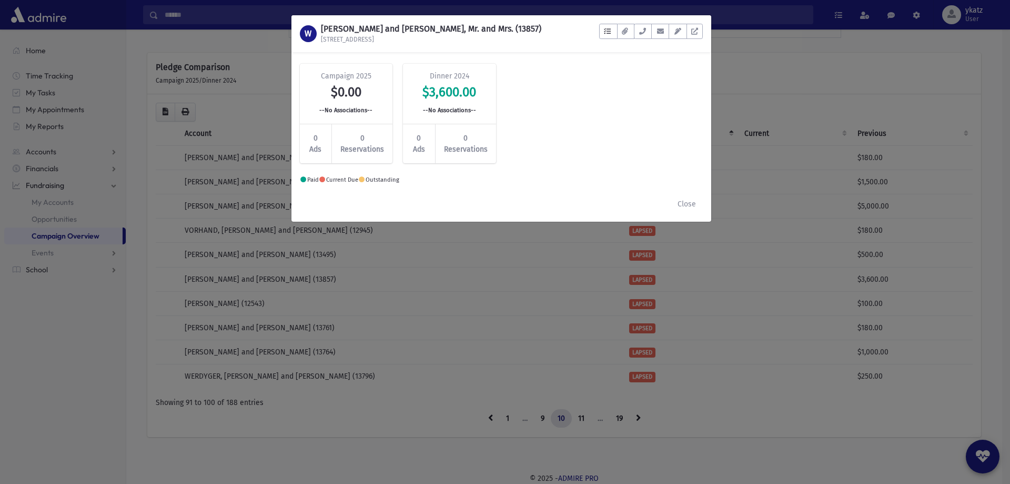
click at [605, 32] on icon "button" at bounding box center [607, 31] width 7 height 7
click at [555, 100] on link "Show List" at bounding box center [554, 98] width 126 height 24
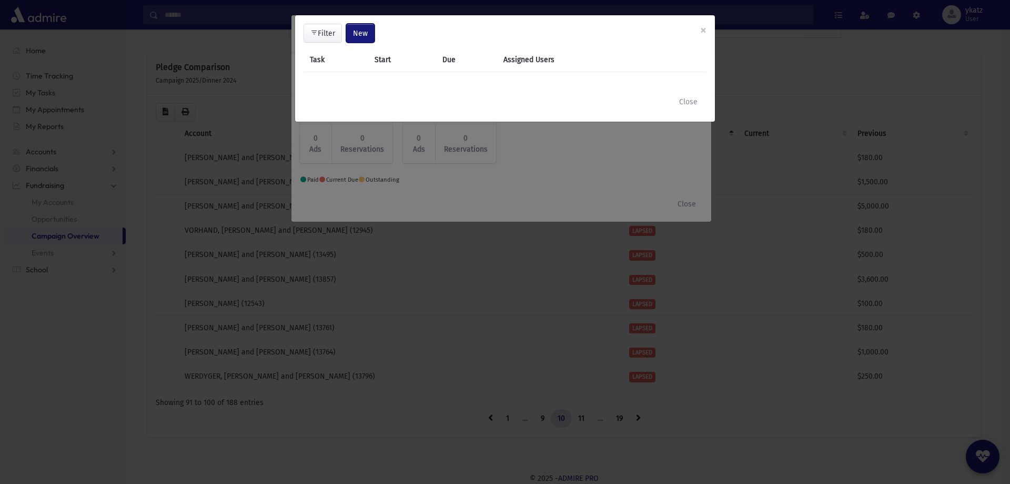
click at [358, 41] on button "New" at bounding box center [360, 33] width 28 height 19
click at [339, 66] on link "Task" at bounding box center [334, 61] width 84 height 19
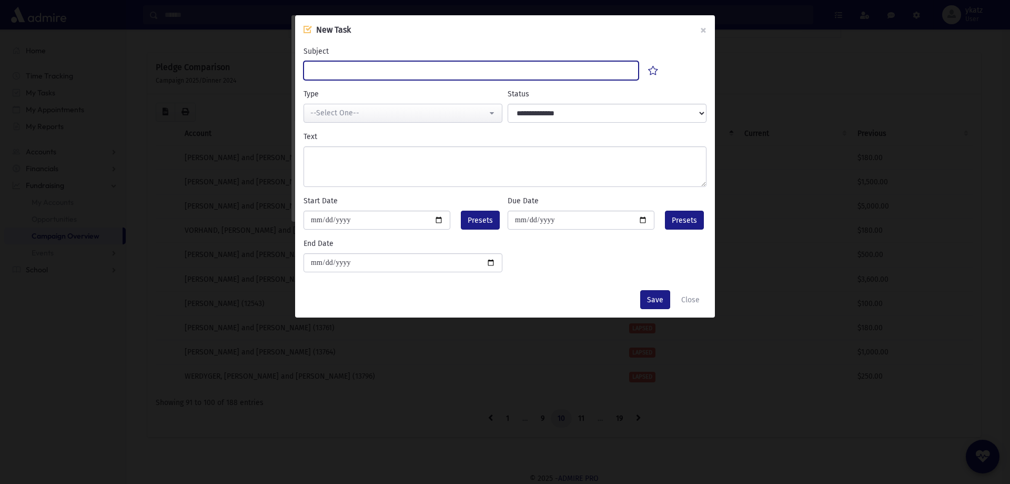
click at [401, 69] on input "Subject" at bounding box center [471, 70] width 335 height 19
type input "***"
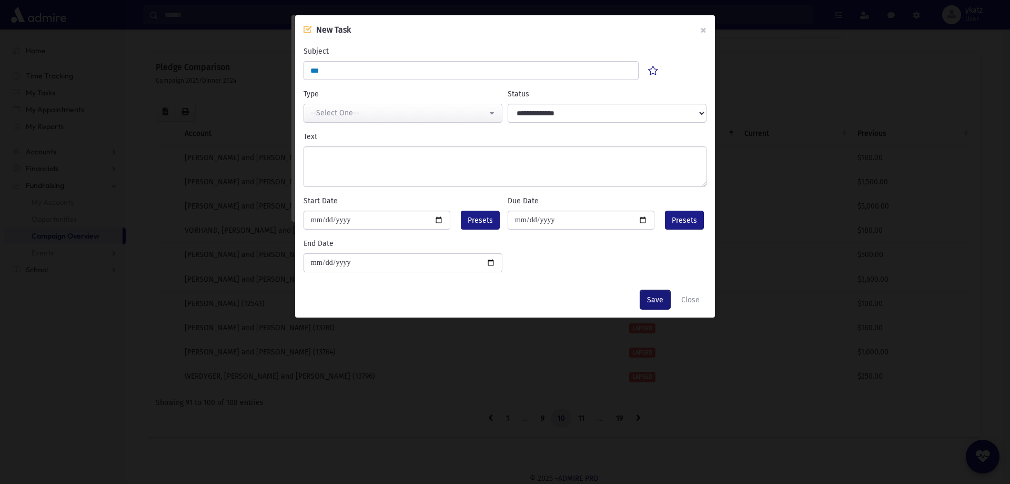
click at [660, 296] on button "Save" at bounding box center [655, 299] width 30 height 19
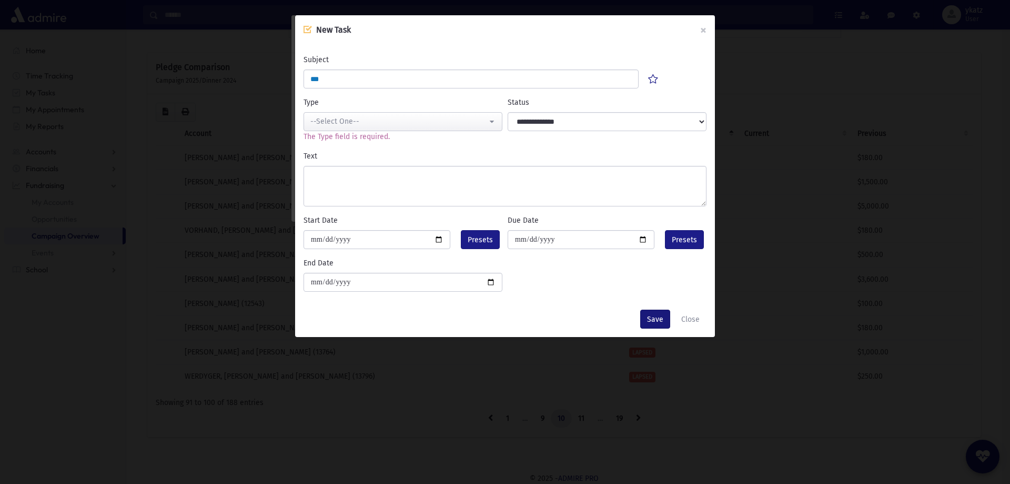
drag, startPoint x: 668, startPoint y: 328, endPoint x: 663, endPoint y: 322, distance: 7.9
click at [667, 327] on div "Save Close" at bounding box center [505, 319] width 420 height 36
click at [663, 321] on button "Save" at bounding box center [655, 318] width 30 height 19
click at [662, 321] on button "Save" at bounding box center [655, 318] width 30 height 19
click at [463, 124] on div "--Select One--" at bounding box center [398, 121] width 177 height 11
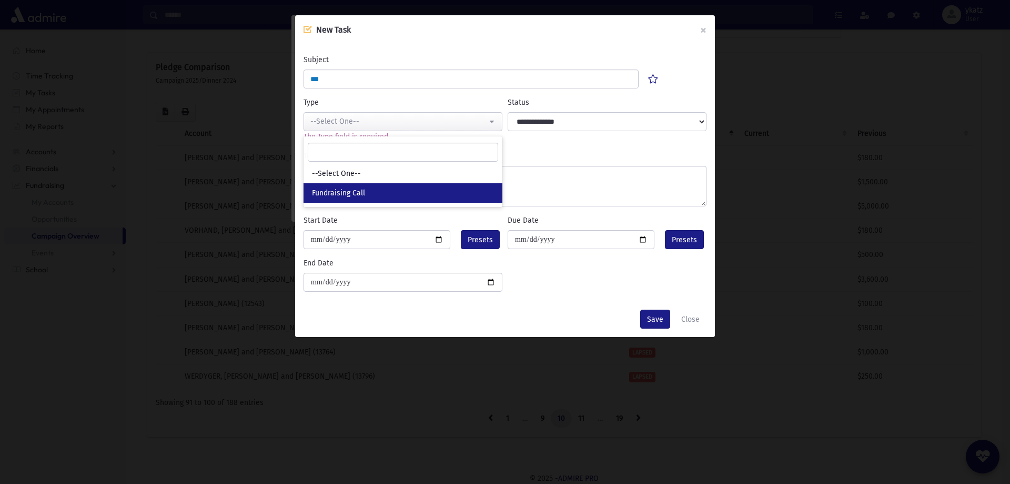
click at [433, 190] on link "Fundraising Call" at bounding box center [403, 192] width 199 height 19
select select "*"
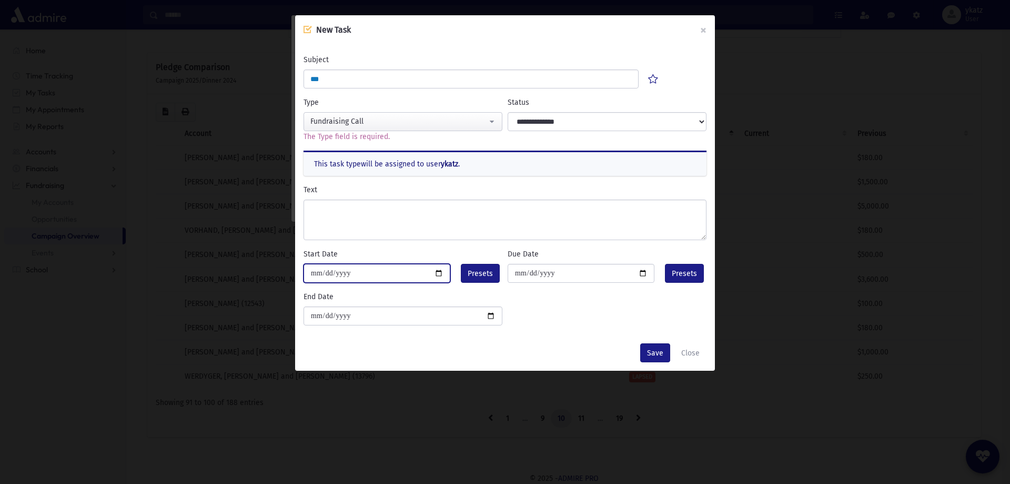
click at [439, 273] on input "date" at bounding box center [377, 273] width 147 height 19
type input "**********"
click at [660, 359] on button "Save" at bounding box center [655, 352] width 30 height 19
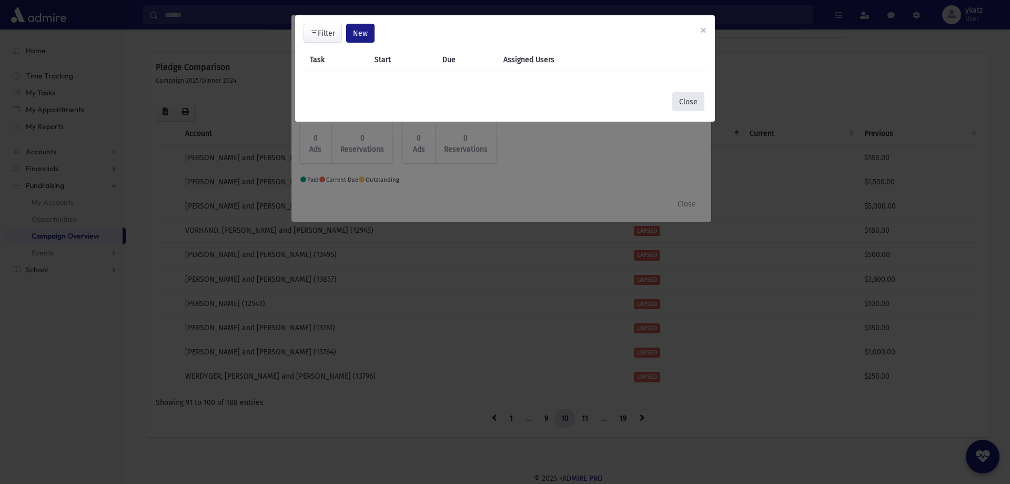
drag, startPoint x: 683, startPoint y: 102, endPoint x: 695, endPoint y: 116, distance: 19.1
click at [684, 103] on button "Close" at bounding box center [688, 101] width 32 height 19
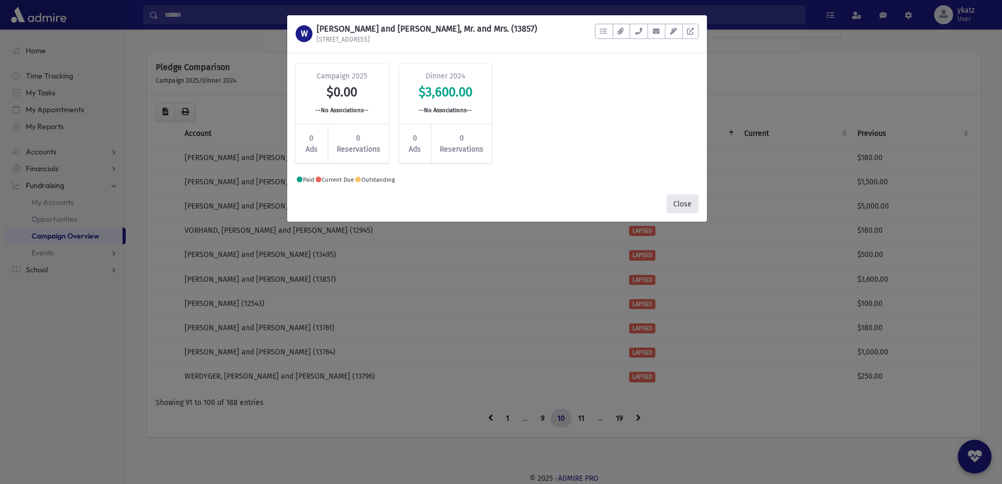
click at [683, 206] on button "Close" at bounding box center [683, 203] width 32 height 19
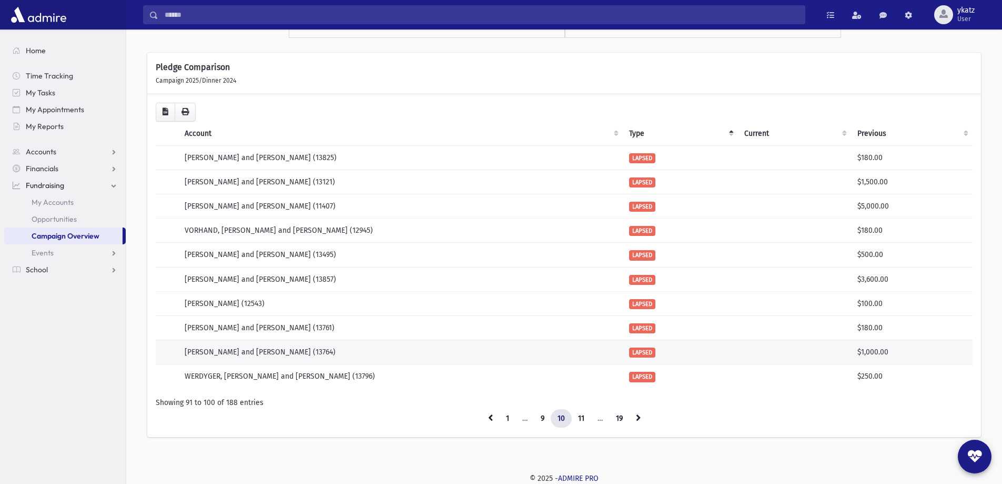
click at [653, 351] on span "LAPSED" at bounding box center [642, 352] width 26 height 10
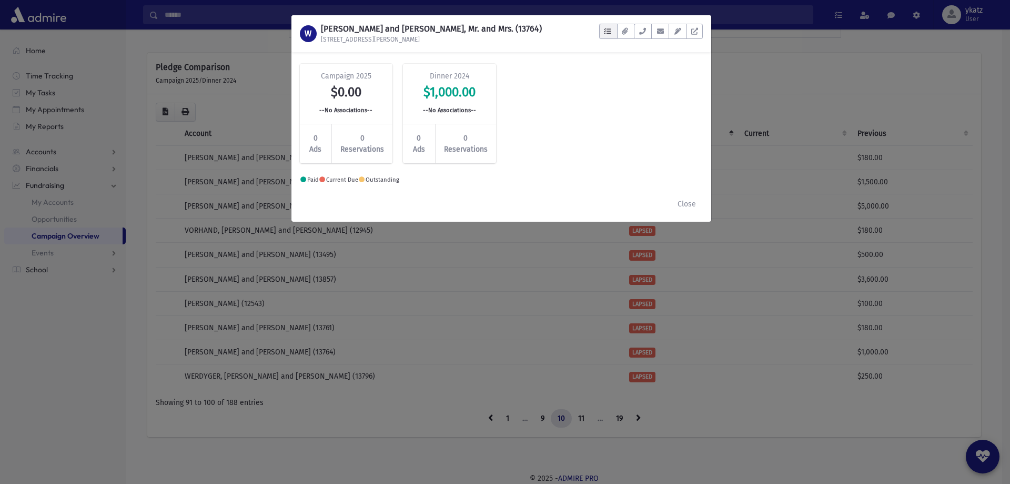
click at [612, 33] on button "button" at bounding box center [608, 31] width 18 height 15
click at [678, 203] on button "Close" at bounding box center [687, 203] width 32 height 19
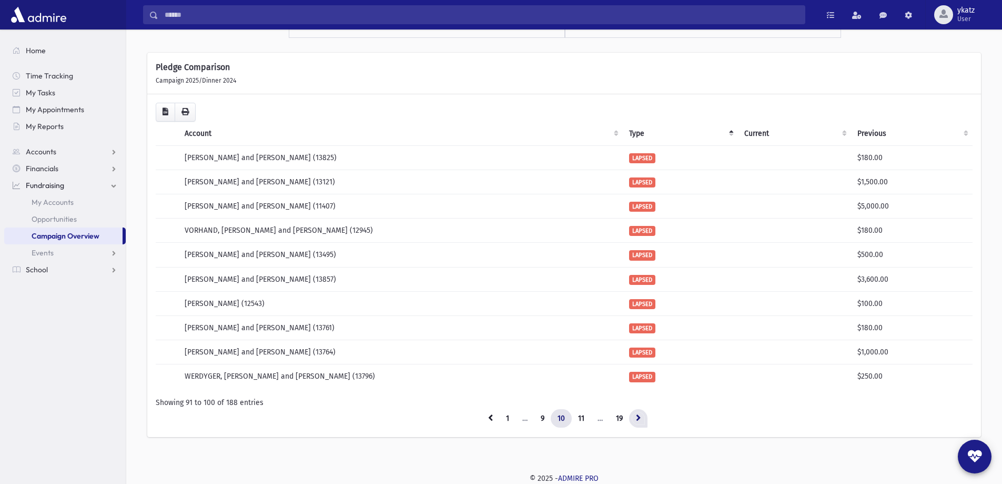
click at [637, 419] on icon at bounding box center [638, 417] width 5 height 7
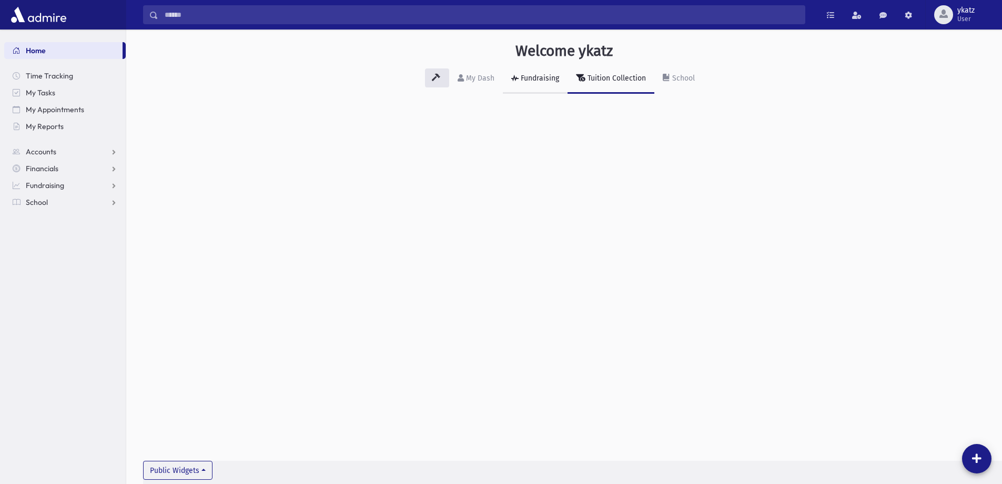
click at [534, 87] on link "Fundraising" at bounding box center [535, 78] width 65 height 29
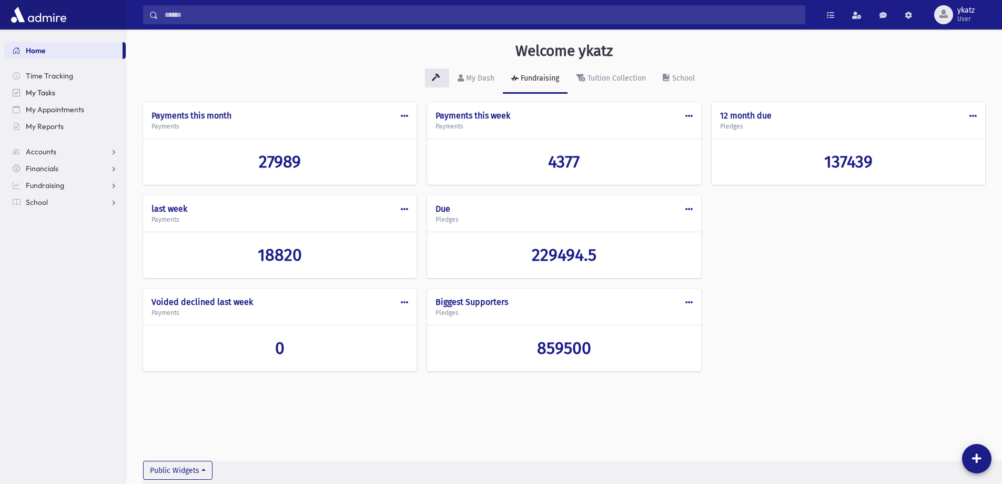
click at [47, 90] on span "My Tasks" at bounding box center [40, 92] width 29 height 9
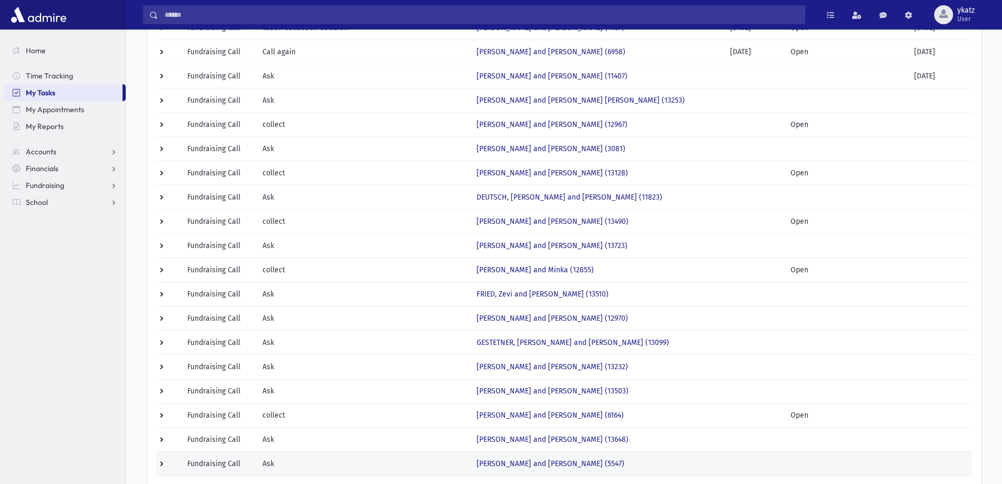
scroll to position [374, 0]
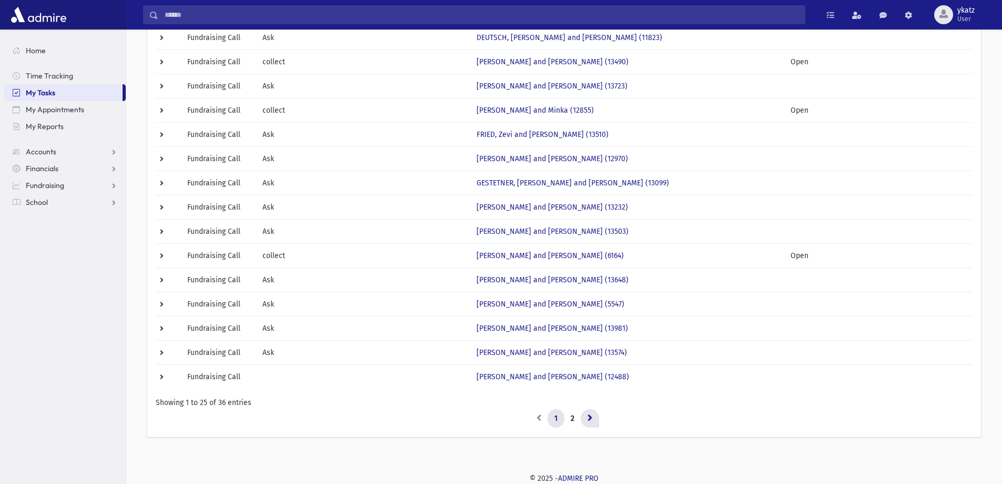
click at [588, 415] on icon at bounding box center [590, 417] width 5 height 7
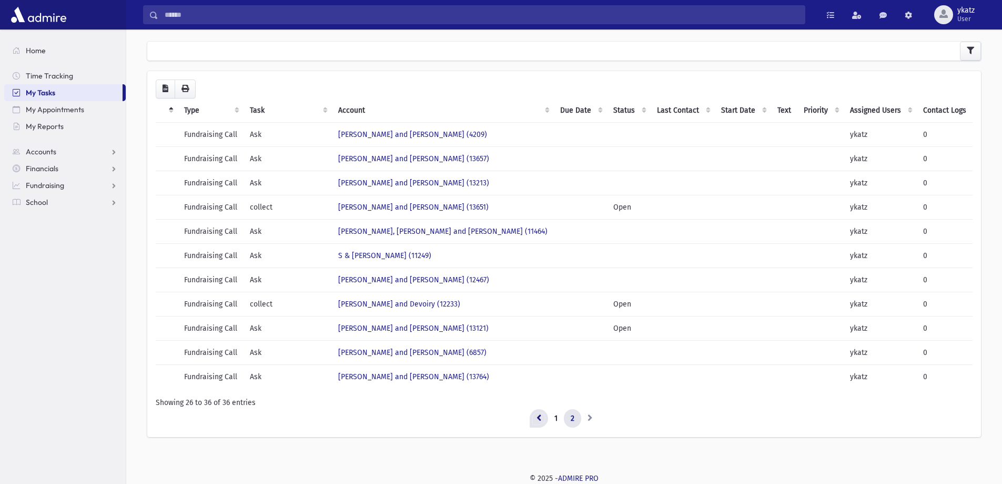
click at [540, 420] on icon at bounding box center [539, 417] width 5 height 7
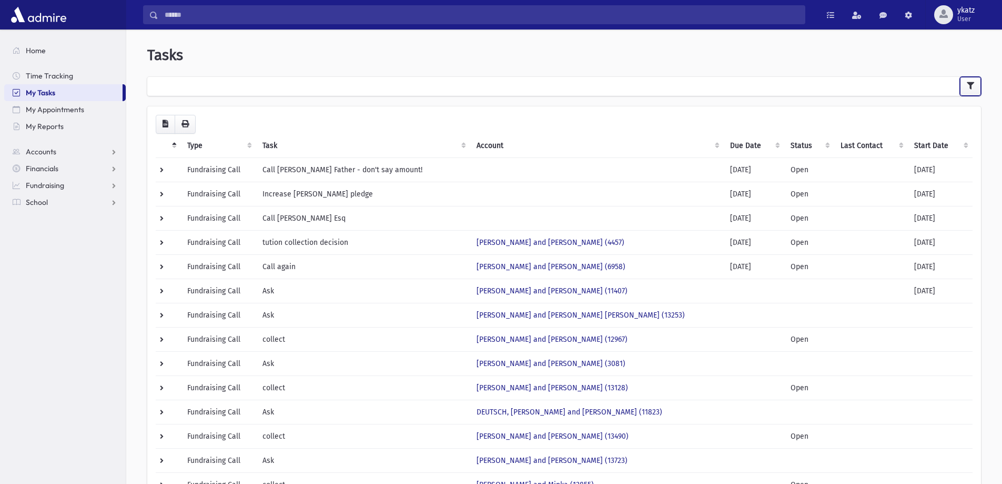
click at [980, 84] on button "button" at bounding box center [970, 86] width 21 height 19
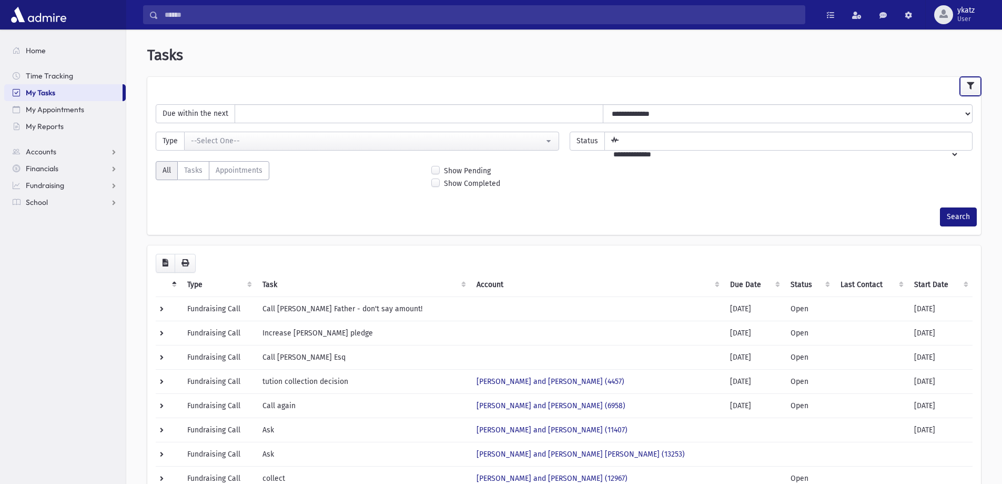
click at [980, 84] on button "button" at bounding box center [970, 86] width 21 height 19
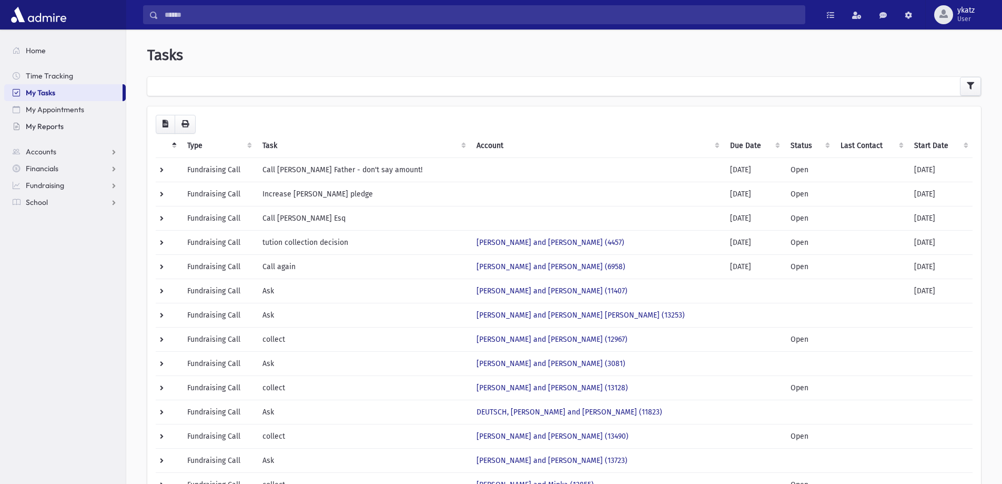
click at [41, 129] on span "My Reports" at bounding box center [45, 126] width 38 height 9
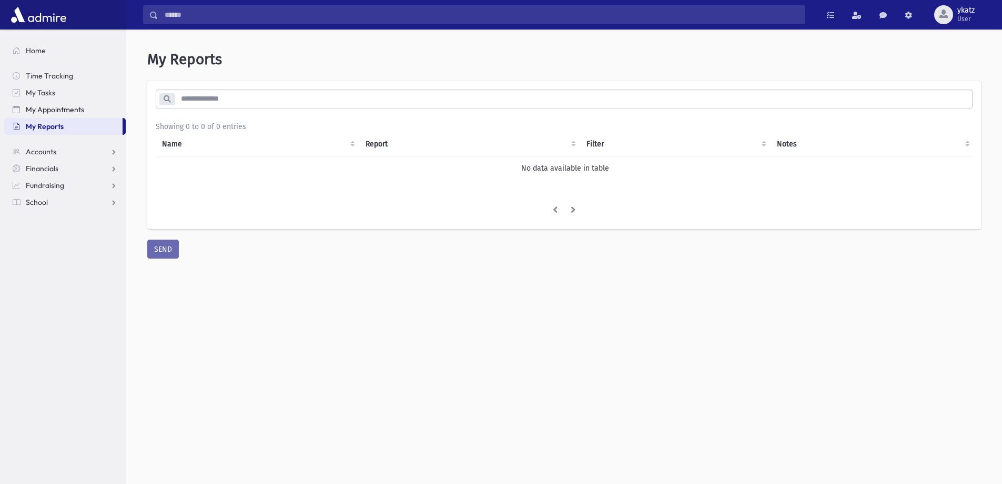
click at [62, 104] on link "My Appointments" at bounding box center [65, 109] width 122 height 17
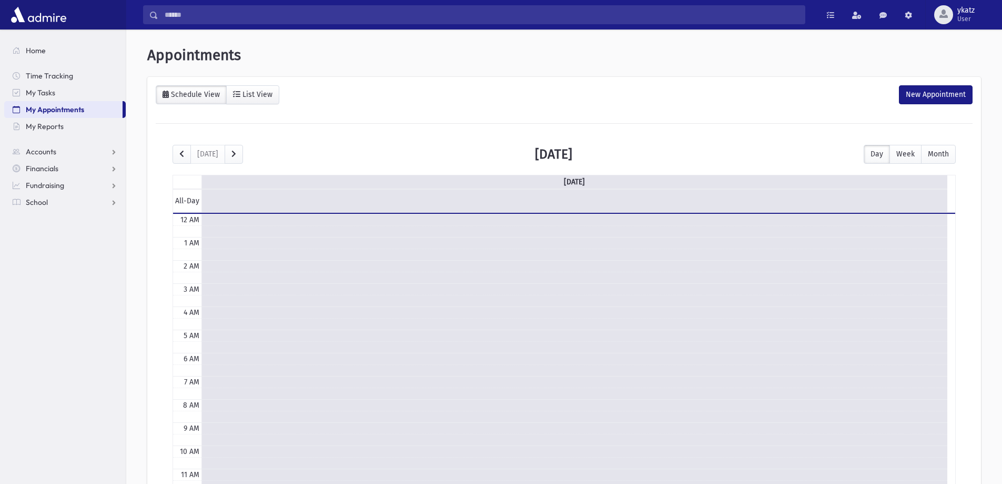
scroll to position [139, 0]
click at [193, 94] on div "Schedule View" at bounding box center [194, 94] width 51 height 9
click at [401, 79] on div "Schedule View List View New Appointment today August 25, 2025 Day Week Month Mo…" at bounding box center [564, 336] width 834 height 518
click at [47, 87] on link "My Tasks" at bounding box center [65, 92] width 122 height 17
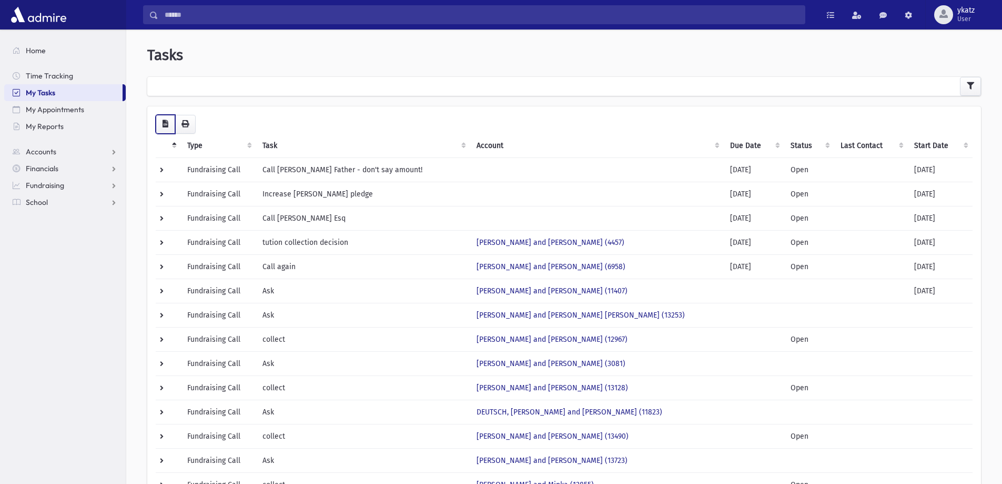
click at [163, 128] on button "button" at bounding box center [165, 124] width 19 height 19
